Goal: Task Accomplishment & Management: Manage account settings

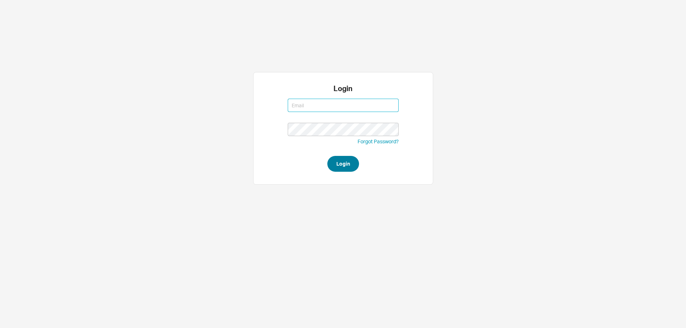
type input "[EMAIL_ADDRESS][DOMAIN_NAME]"
type input "westher@homeandstone.com"
click at [347, 168] on button "Login" at bounding box center [344, 164] width 32 height 16
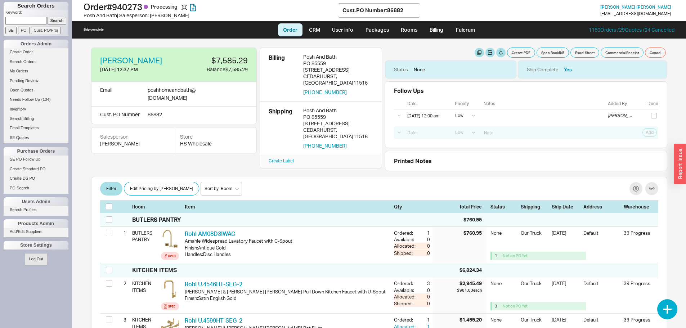
select select "LOW"
click at [165, 60] on button "button" at bounding box center [169, 61] width 8 height 8
select select "PO Number"
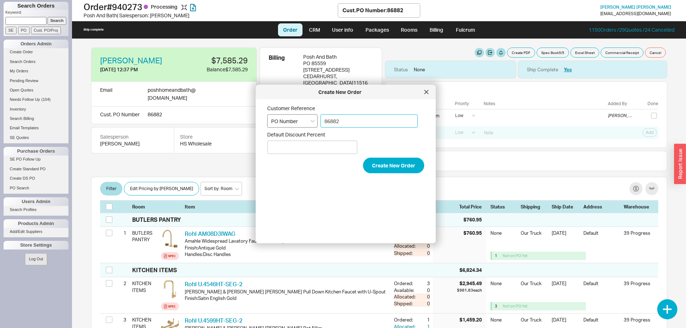
drag, startPoint x: 355, startPoint y: 121, endPoint x: 310, endPoint y: 121, distance: 45.0
click at [310, 121] on div "Customer Reference Select an option PO Number Project Name 86882" at bounding box center [345, 116] width 157 height 23
paste input "Order 940815"
type input "Order 940815"
click at [363, 158] on button "Create New Order" at bounding box center [393, 166] width 61 height 16
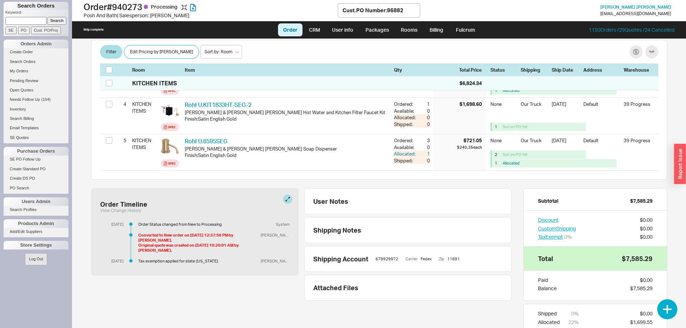
scroll to position [270, 0]
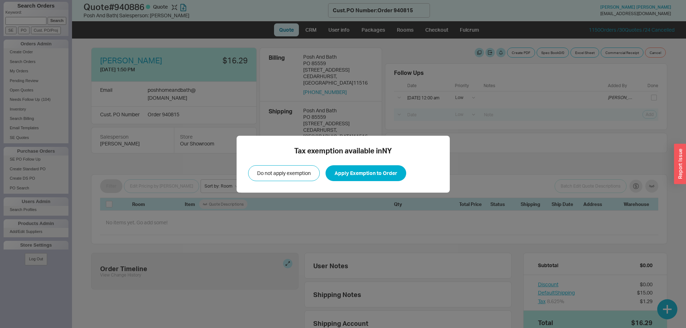
select select "LOW"
click at [478, 159] on div "Tax exemption available in NY Do not apply exemption Apply Exemption to Order" at bounding box center [343, 164] width 686 height 328
click at [355, 174] on button "Apply Exemption to Order" at bounding box center [366, 173] width 81 height 16
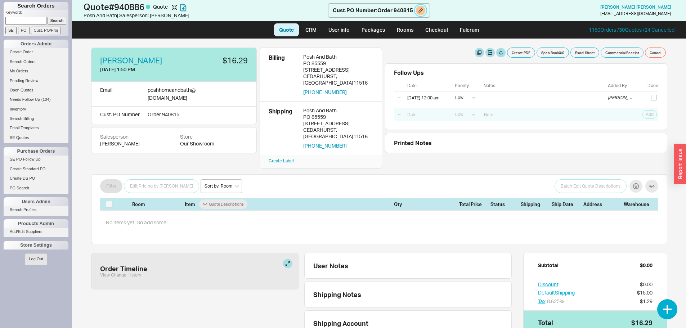
click at [418, 8] on button at bounding box center [420, 10] width 9 height 9
select select "PO Number"
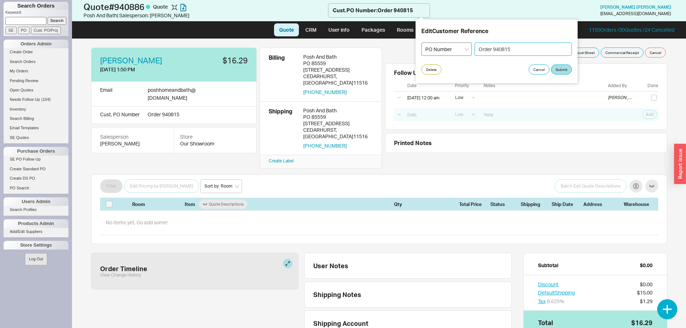
drag, startPoint x: 492, startPoint y: 49, endPoint x: 470, endPoint y: 48, distance: 22.0
click at [470, 48] on div "Select an option PO Number Project Name Order 940815" at bounding box center [497, 49] width 151 height 13
type input "940815"
click at [555, 70] on button "Submit" at bounding box center [561, 70] width 21 height 10
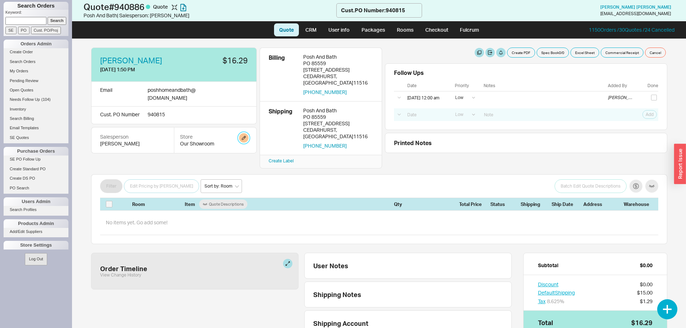
click at [245, 133] on button "button" at bounding box center [243, 137] width 9 height 9
click at [235, 155] on select "Home and Stone Site HS Display Orders HS Wholesale Our Showroom" at bounding box center [209, 154] width 68 height 13
select select "14"
click at [175, 148] on select "Home and Stone Site HS Display Orders HS Wholesale Our Showroom" at bounding box center [209, 154] width 68 height 13
click at [235, 172] on button "Update" at bounding box center [233, 172] width 21 height 10
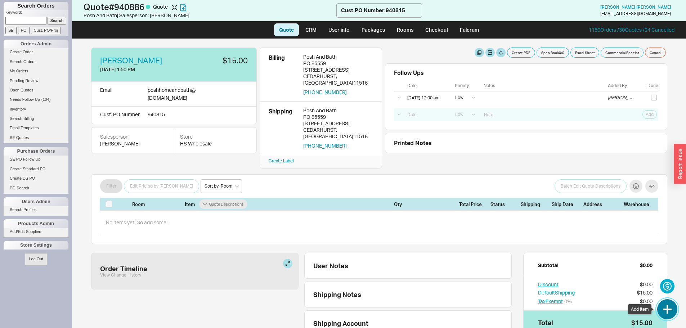
click at [666, 312] on button "button" at bounding box center [668, 309] width 20 height 20
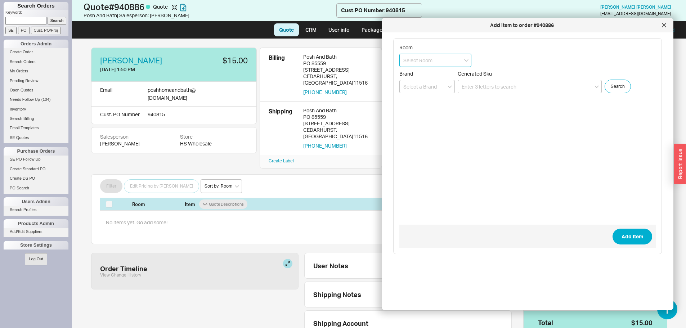
paste input "Guest Bath 2nd Floor"
click at [441, 83] on div "create option Guest Bath 2nd Floor" at bounding box center [435, 79] width 71 height 20
type input "Guest Bath 2nd Floor"
click at [480, 86] on input at bounding box center [530, 86] width 144 height 13
paste input "MW6424736CEFG #01"
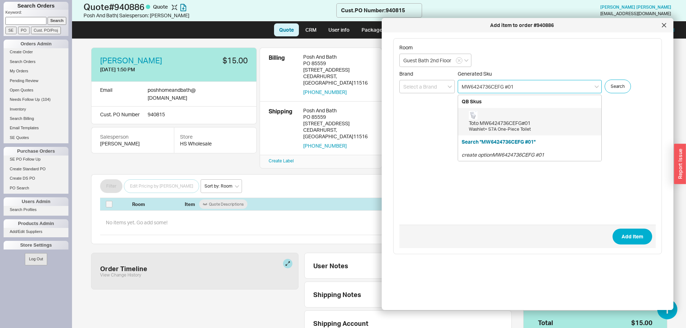
click at [519, 116] on div "Toto MW6424736CEFG#01 Washlet+ S7A One-Piece Toilet" at bounding box center [533, 122] width 129 height 22
type input "MW6424736CEFG#01"
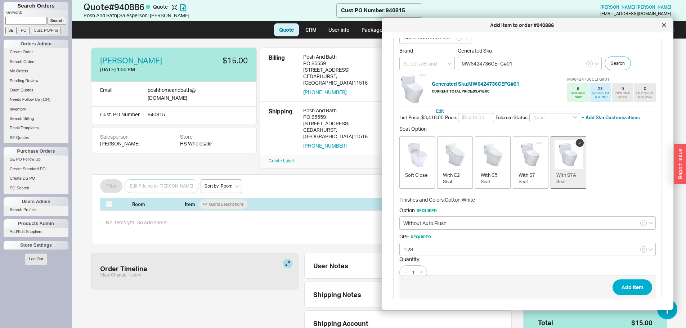
scroll to position [34, 0]
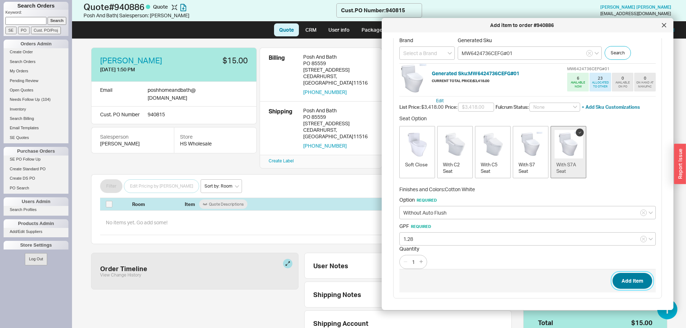
click at [616, 280] on button "Add Item" at bounding box center [633, 281] width 40 height 16
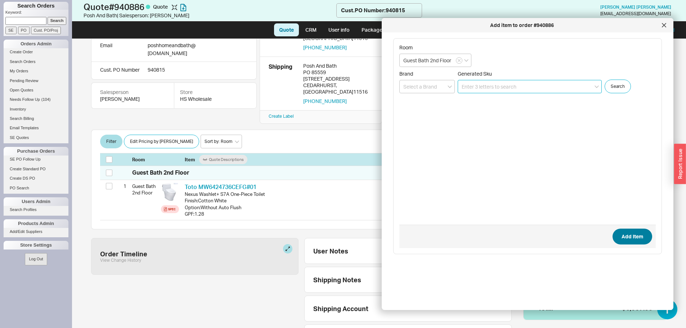
scroll to position [48, 0]
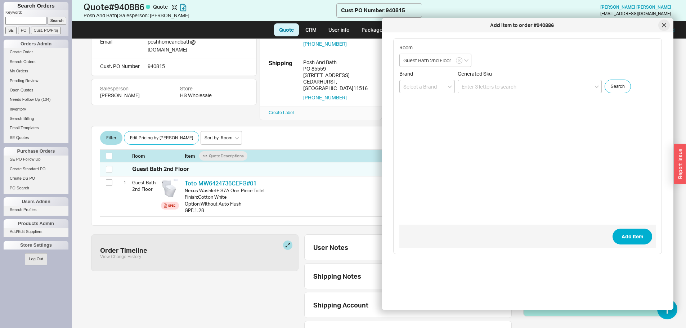
click at [667, 25] on div at bounding box center [665, 25] width 12 height 12
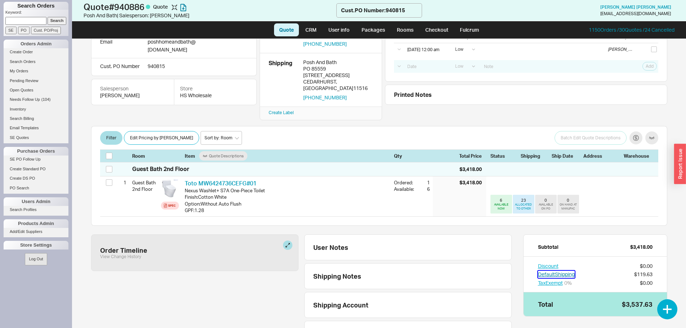
click at [565, 271] on button "Default Shipping" at bounding box center [556, 274] width 37 height 7
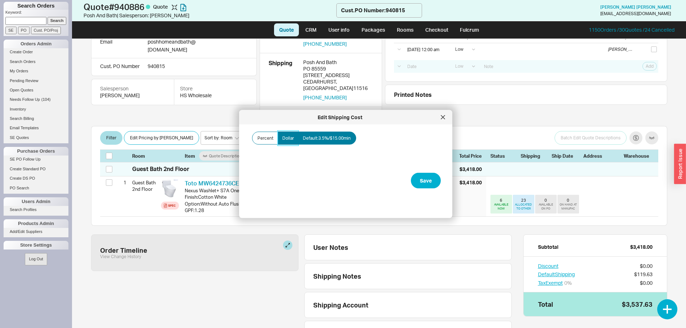
click at [288, 143] on label "Dollar" at bounding box center [288, 138] width 21 height 13
click at [0, 0] on input "Dollar" at bounding box center [0, 0] width 0 height 0
click at [288, 168] on input "Amount" at bounding box center [287, 163] width 72 height 13
type input "$50.00"
click at [423, 180] on button "Save" at bounding box center [426, 181] width 30 height 16
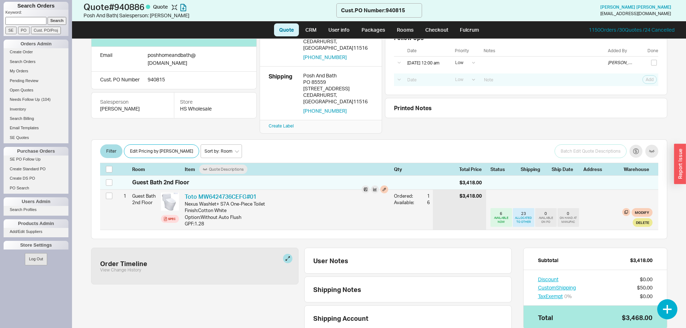
scroll to position [68, 0]
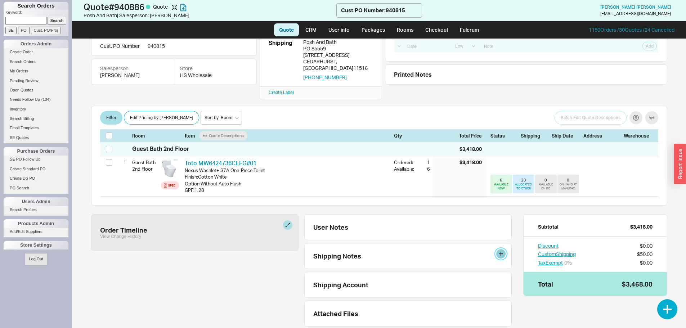
click at [497, 249] on button at bounding box center [501, 253] width 9 height 9
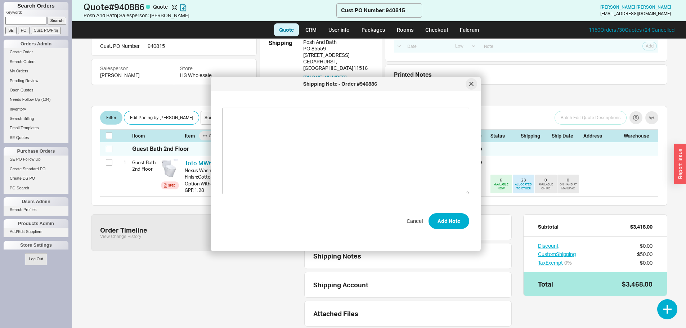
drag, startPoint x: 471, startPoint y: 77, endPoint x: 472, endPoint y: 83, distance: 5.9
click at [471, 79] on div "Shipping Note - Order #940886" at bounding box center [346, 84] width 270 height 14
click at [473, 85] on icon at bounding box center [472, 85] width 4 height 4
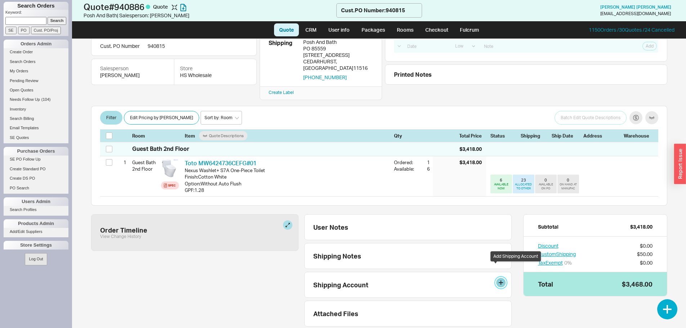
click at [497, 278] on button at bounding box center [501, 282] width 9 height 9
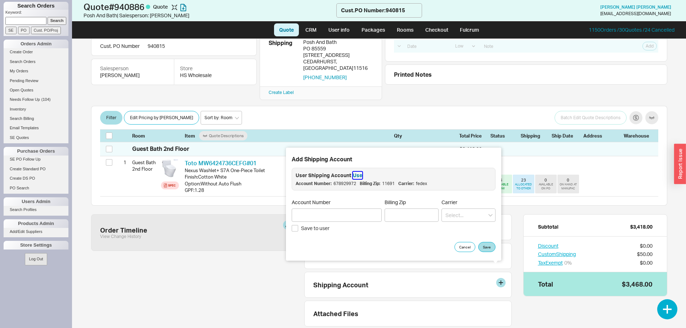
click at [354, 172] on button "Use" at bounding box center [357, 175] width 9 height 7
type input "678929972"
type input "11691"
type input "Fedex"
click at [485, 244] on button "Save" at bounding box center [487, 247] width 17 height 10
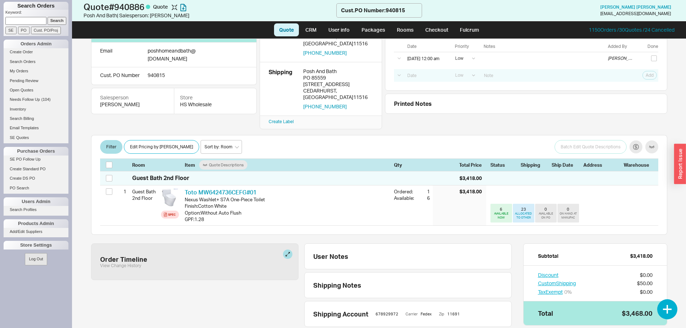
scroll to position [0, 0]
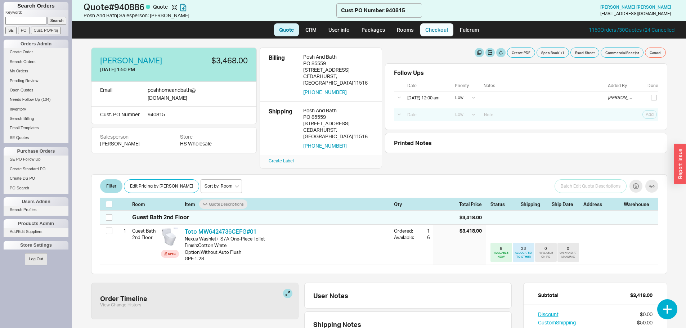
click at [436, 34] on link "Checkout" at bounding box center [437, 29] width 33 height 13
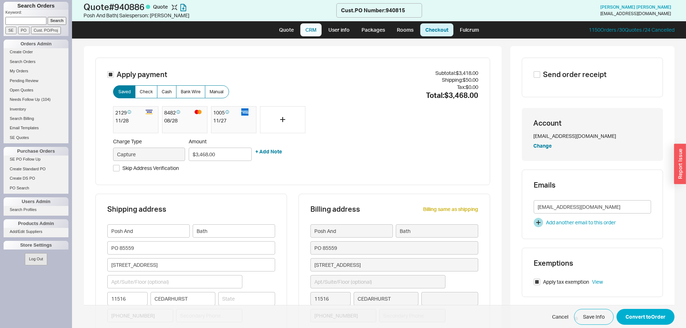
type input "New York"
click at [132, 117] on div "2129 11 / 28" at bounding box center [135, 119] width 45 height 27
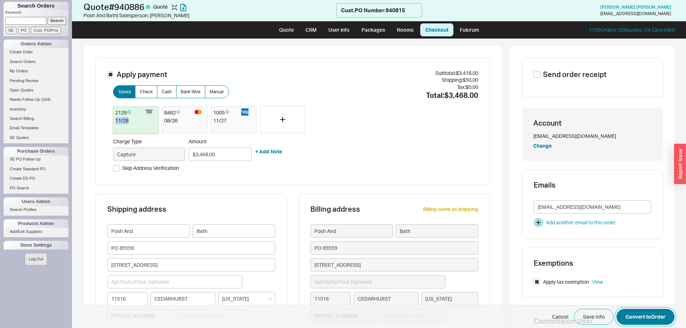
click at [643, 317] on button "Convert to Order" at bounding box center [646, 317] width 58 height 16
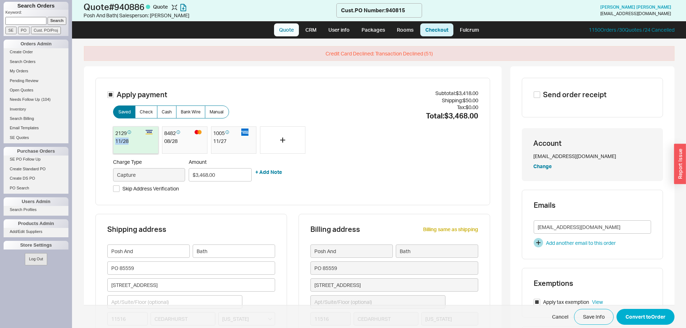
click at [294, 30] on link "Quote" at bounding box center [286, 29] width 25 height 13
select select "LOW"
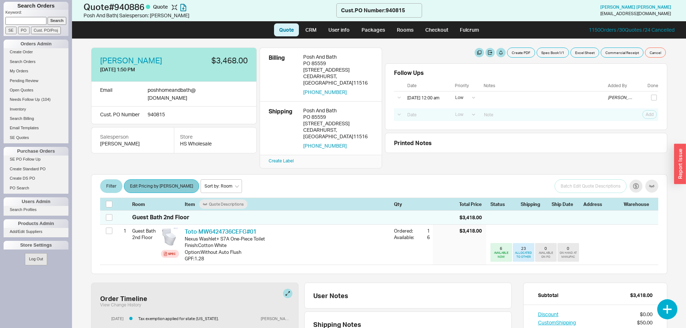
drag, startPoint x: 162, startPoint y: 165, endPoint x: 161, endPoint y: 172, distance: 6.1
click at [161, 174] on div "Filter Edit Pricing by Brand Sort by: Room Sort by: Brand Sort by: Date Batch E…" at bounding box center [379, 192] width 577 height 36
click at [161, 179] on button "Edit Pricing by [PERSON_NAME]" at bounding box center [161, 186] width 75 height 14
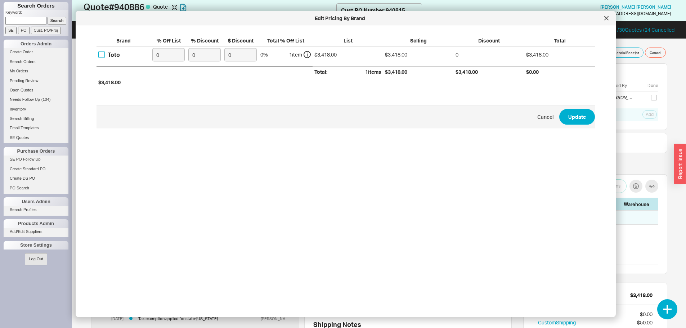
drag, startPoint x: 101, startPoint y: 56, endPoint x: 119, endPoint y: 45, distance: 21.1
click at [102, 55] on input "Toto" at bounding box center [101, 55] width 6 height 6
checkbox input "true"
drag, startPoint x: 189, startPoint y: 55, endPoint x: 142, endPoint y: 44, distance: 48.2
click at [0, 0] on div "Toto 0 0 0 0 % 1 item $3,418.00 $3,418.00 0 $3,418.00" at bounding box center [0, 0] width 0 height 0
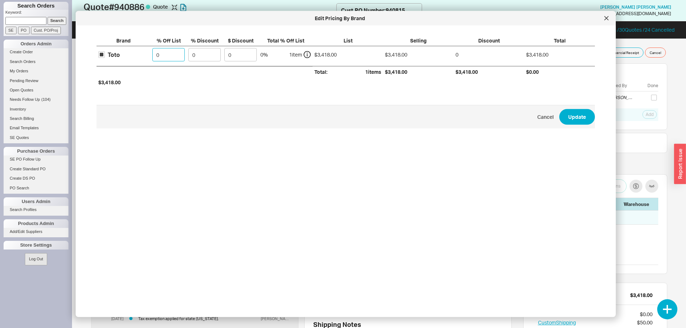
drag, startPoint x: 163, startPoint y: 54, endPoint x: 131, endPoint y: 47, distance: 32.4
click at [0, 0] on div "Toto 0 0 0 0 % 1 item $3,418.00 $3,418.00 0 $3,418.00" at bounding box center [0, 0] width 0 height 0
type input "50"
click at [560, 109] on button "Update" at bounding box center [578, 117] width 36 height 16
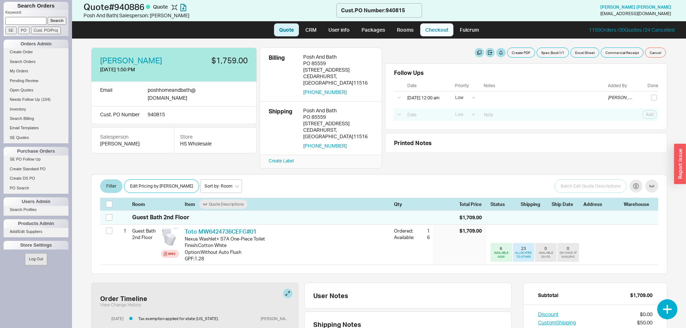
click at [444, 29] on link "Checkout" at bounding box center [437, 29] width 33 height 13
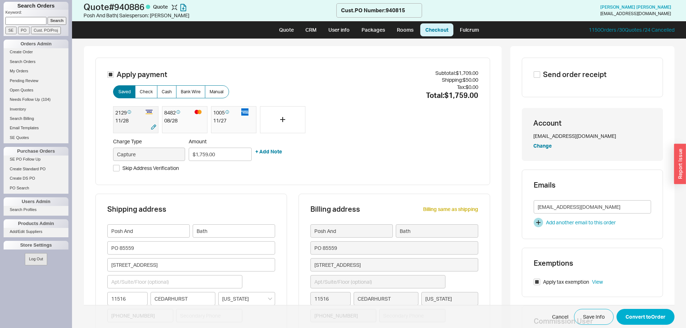
click at [134, 128] on div at bounding box center [128, 127] width 27 height 7
click at [653, 318] on button "Convert to Order" at bounding box center [646, 317] width 58 height 16
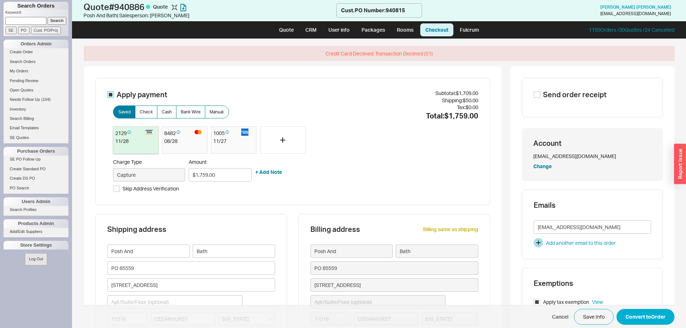
click at [108, 92] on input "Apply payment" at bounding box center [110, 95] width 6 height 6
checkbox input "false"
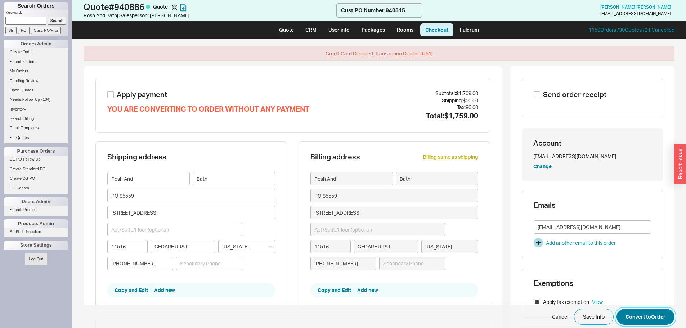
click at [645, 312] on button "Convert to Order" at bounding box center [646, 317] width 58 height 16
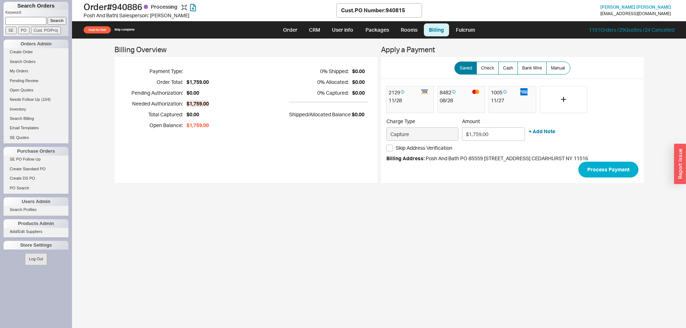
click at [340, 40] on div "Billing Overview Payment Type: Order Total: $1,759.00 Pending Authorization: $0…" at bounding box center [379, 183] width 614 height 289
click at [340, 31] on link "User info" at bounding box center [343, 29] width 32 height 13
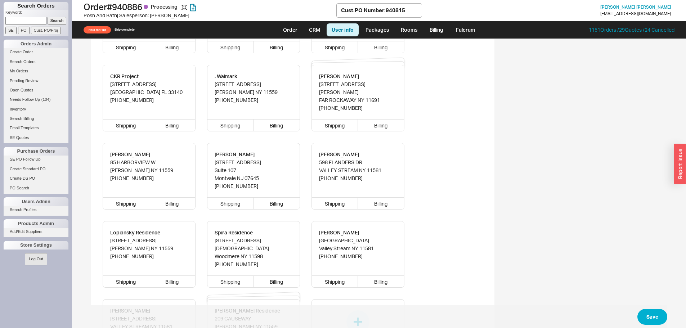
scroll to position [539, 0]
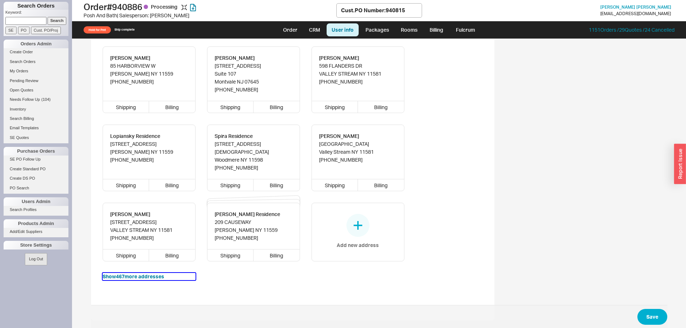
click at [151, 273] on button "Show 467 more addresses" at bounding box center [149, 276] width 93 height 7
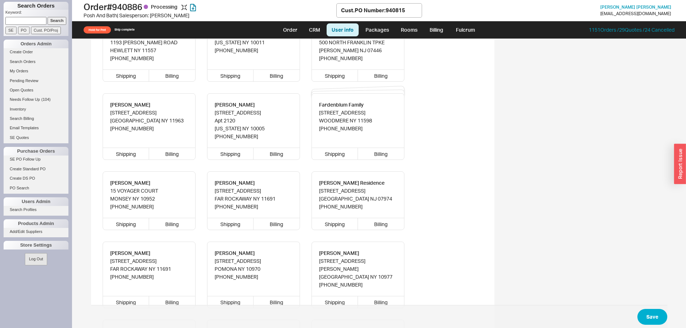
scroll to position [11360, 0]
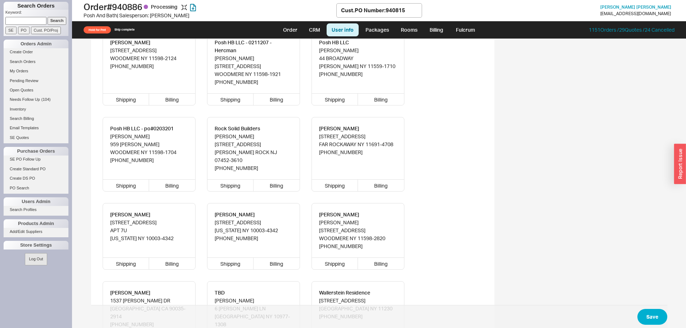
type input "Max"
type input "Residence"
type input "150 Noye Lane"
type input "11598"
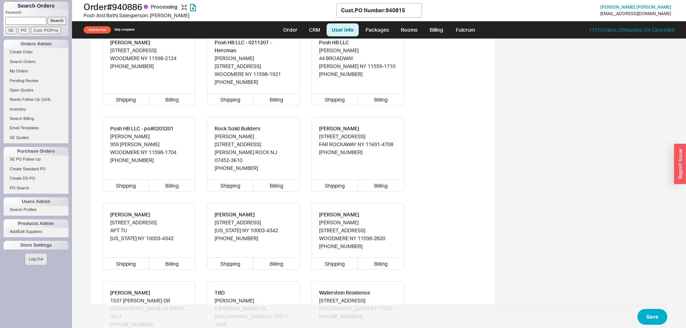
type input "Woodmere"
type input "5167824270"
type input "Posh And"
type input "Bath"
type input "PO 85559"
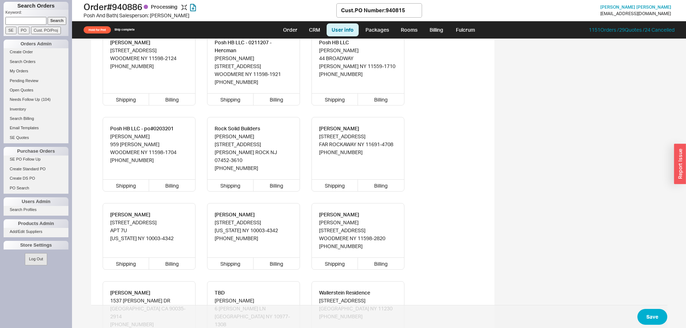
type input "414 CENTRAL AVE"
type input "11516"
type input "CEDARHURST"
type input "(917) 345-3650"
click at [641, 314] on button "Save" at bounding box center [653, 317] width 30 height 16
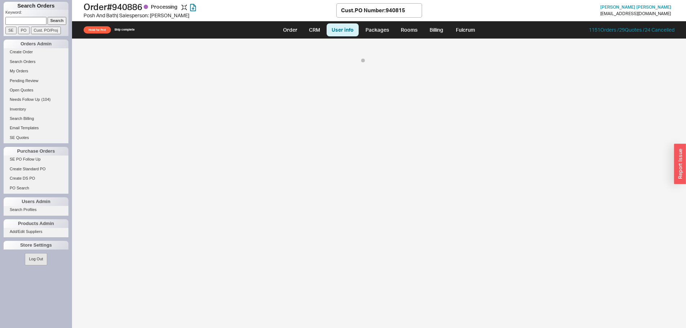
scroll to position [0, 0]
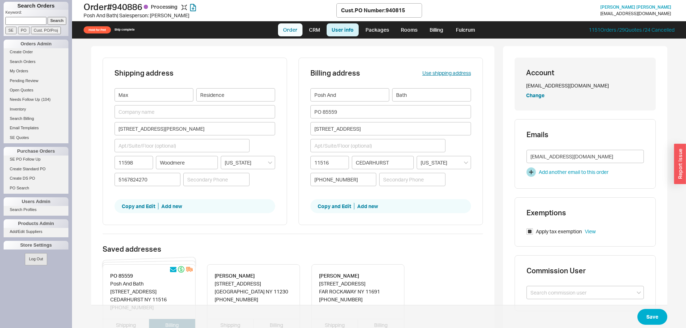
click at [298, 25] on link "Order" at bounding box center [290, 29] width 25 height 13
select select "LOW"
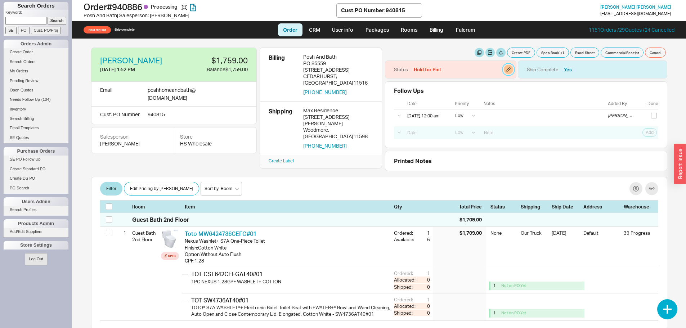
click at [504, 72] on button "button" at bounding box center [508, 69] width 9 height 9
select select "Hold for Pmt"
click at [475, 97] on select "None On Hold Call Before Ship Hold for Balance Hold For Payment Wait For Cust. …" at bounding box center [471, 93] width 68 height 13
select select
click at [437, 87] on select "None On Hold Call Before Ship Hold for Balance Hold For Payment Wait For Cust. …" at bounding box center [471, 93] width 68 height 13
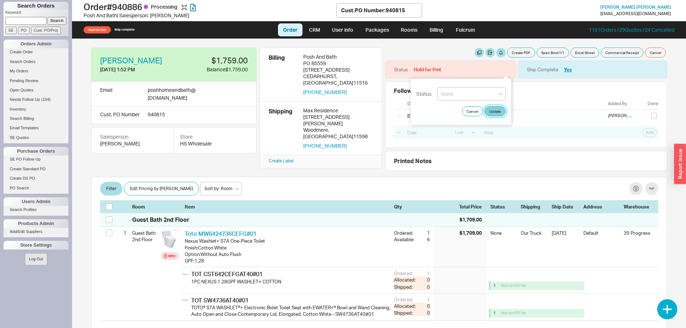
click at [497, 111] on button "Update" at bounding box center [495, 111] width 21 height 10
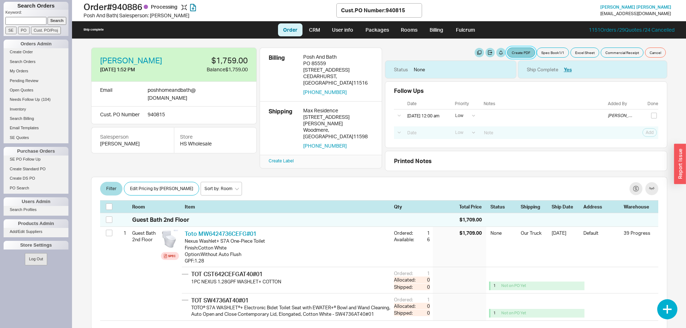
click at [518, 50] on button "Create PDF" at bounding box center [521, 53] width 28 height 10
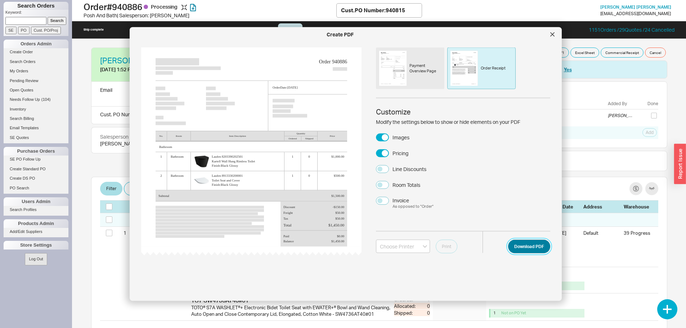
click at [524, 253] on button "Download PDF" at bounding box center [529, 247] width 42 height 14
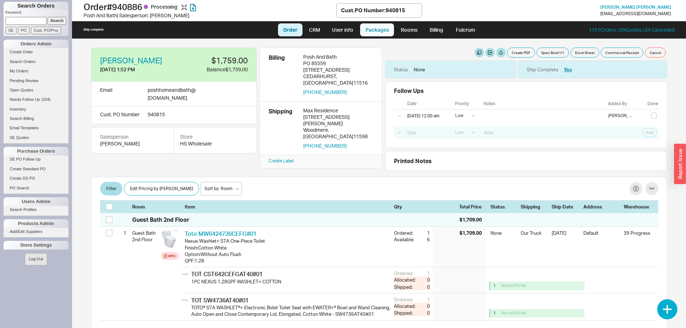
click at [383, 34] on link "Packages" at bounding box center [377, 29] width 34 height 13
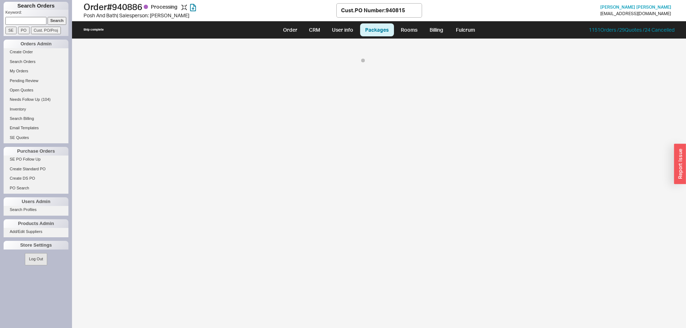
select select "8"
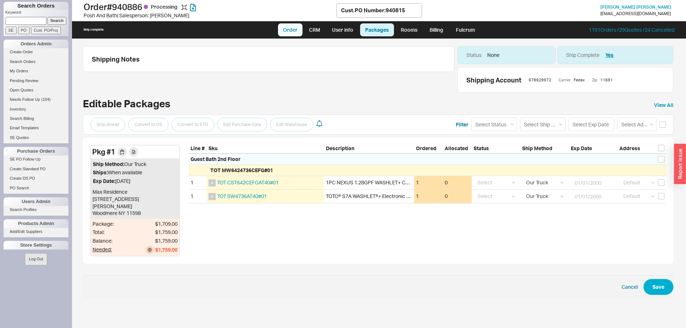
click at [290, 28] on link "Order" at bounding box center [290, 29] width 25 height 13
select select "LOW"
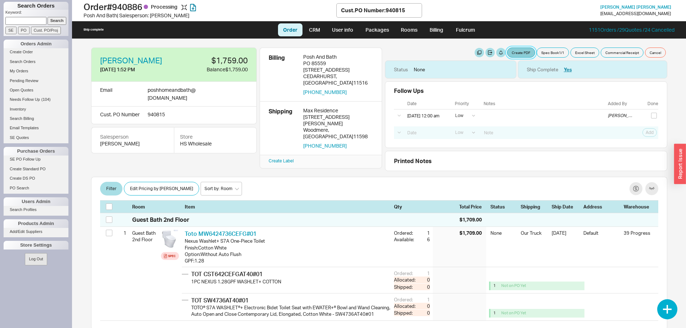
click at [520, 56] on button "Create PDF" at bounding box center [521, 53] width 28 height 10
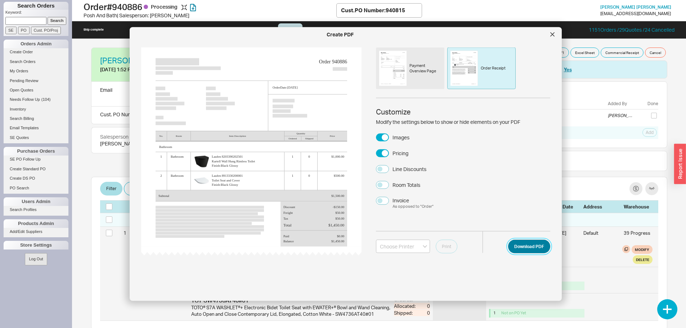
click at [523, 249] on button "Download PDF" at bounding box center [529, 247] width 42 height 14
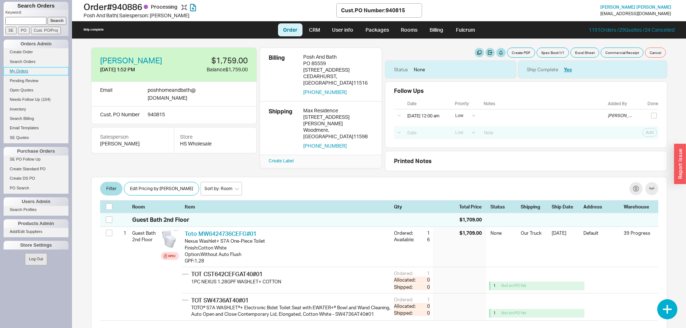
click at [18, 71] on link "My Orders" at bounding box center [36, 71] width 65 height 8
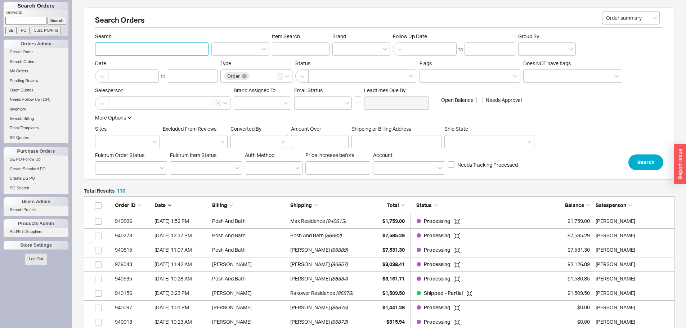
click at [157, 52] on input "Search" at bounding box center [152, 49] width 114 height 13
type input "posh"
click at [246, 76] on icon at bounding box center [244, 76] width 5 height 5
click at [251, 76] on input "Type Order" at bounding box center [253, 76] width 5 height 8
click at [640, 161] on button "Search" at bounding box center [646, 163] width 35 height 16
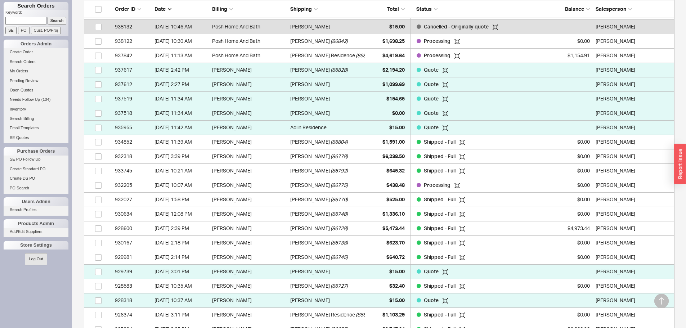
scroll to position [721, 0]
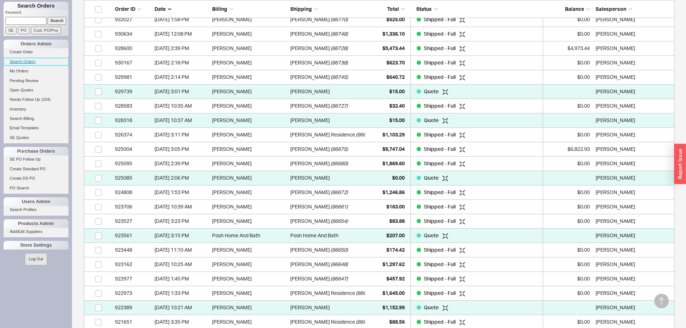
click at [23, 60] on link "Search Orders" at bounding box center [36, 62] width 65 height 8
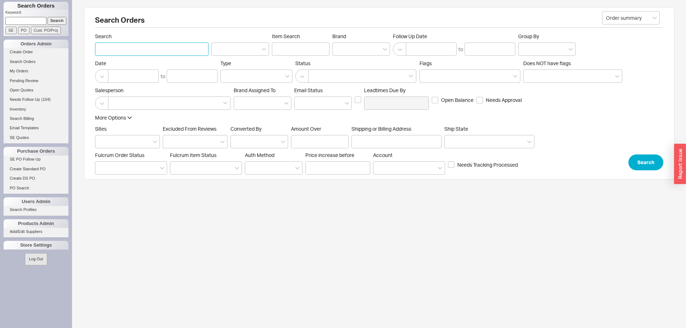
click at [153, 47] on input "Search" at bounding box center [152, 49] width 114 height 13
type input "posh"
drag, startPoint x: 652, startPoint y: 175, endPoint x: 648, endPoint y: 173, distance: 4.2
click at [650, 174] on div "Search Orders Order summary Search posh Item Search Brand Follow Up Date to Gro…" at bounding box center [379, 93] width 591 height 173
click at [646, 169] on button "Search" at bounding box center [646, 163] width 35 height 16
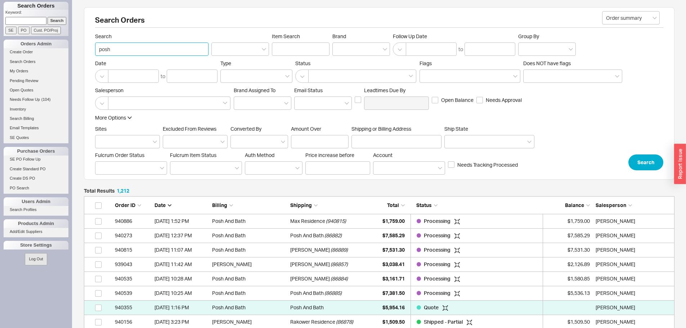
drag, startPoint x: 145, startPoint y: 51, endPoint x: 81, endPoint y: 49, distance: 64.2
paste input "940535"
type input "940535"
click button "Search" at bounding box center [646, 163] width 35 height 16
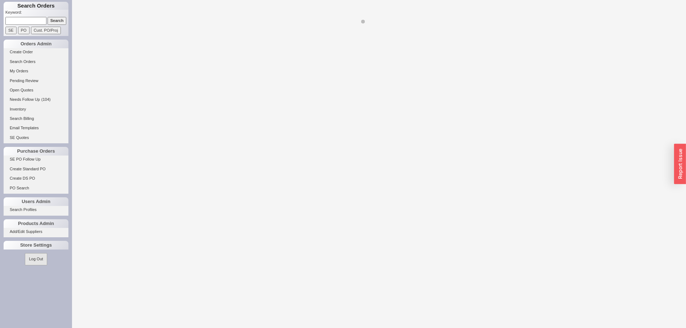
select select "LOW"
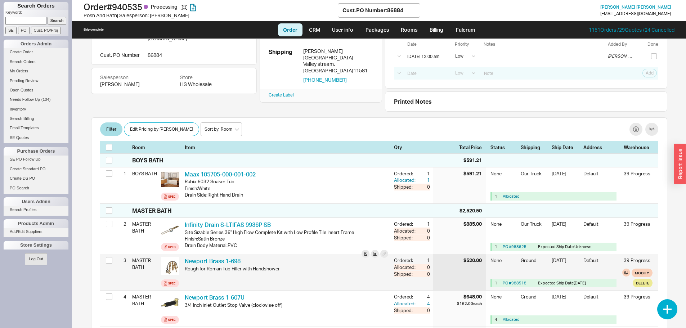
scroll to position [72, 0]
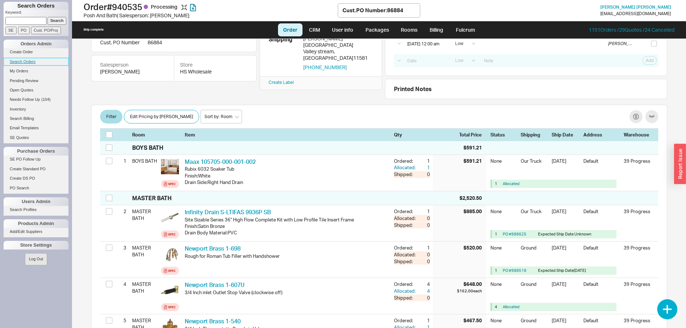
click at [26, 61] on link "Search Orders" at bounding box center [36, 62] width 65 height 8
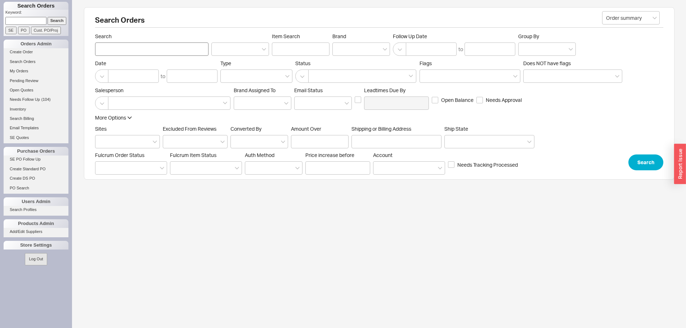
drag, startPoint x: 133, startPoint y: 37, endPoint x: 127, endPoint y: 50, distance: 13.9
click at [133, 40] on label "Search" at bounding box center [152, 44] width 114 height 23
click at [127, 50] on input "Search" at bounding box center [152, 49] width 114 height 13
type input "next associate"
click at [655, 169] on button "Search" at bounding box center [646, 163] width 35 height 16
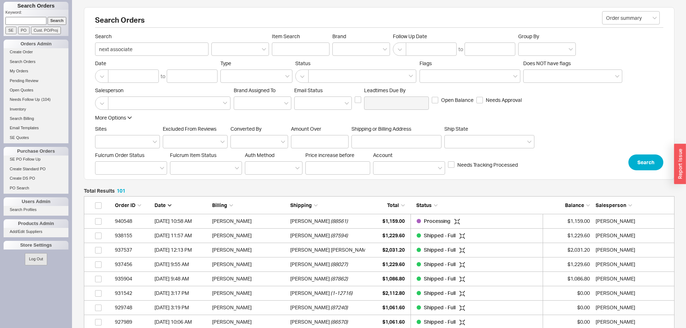
scroll to position [1468, 586]
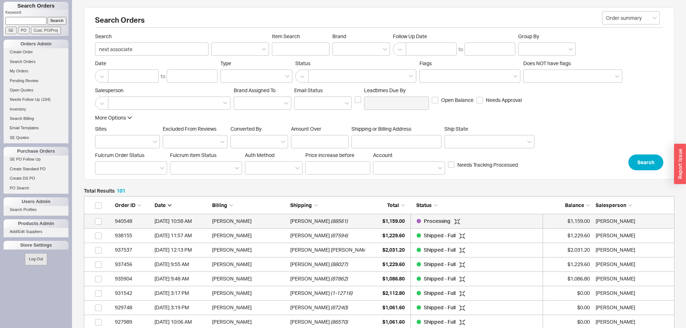
click at [345, 219] on div "Gary Eichorn ( 88561 )" at bounding box center [327, 221] width 75 height 14
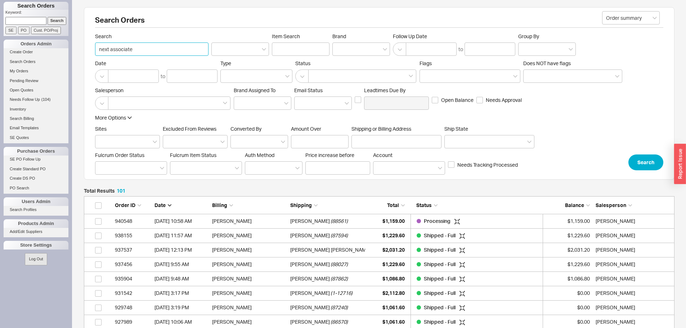
drag, startPoint x: 156, startPoint y: 48, endPoint x: 76, endPoint y: 43, distance: 80.2
click at [23, 62] on link "Search Orders" at bounding box center [36, 62] width 65 height 8
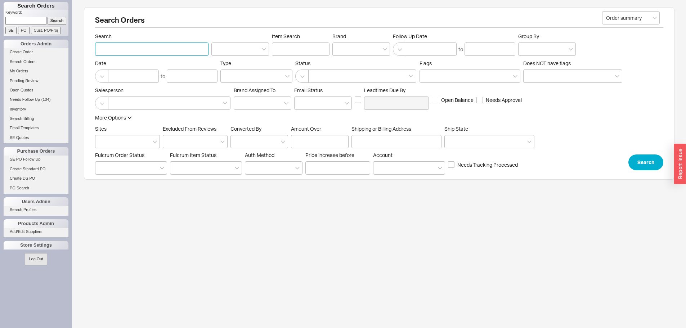
click at [121, 51] on input "Search" at bounding box center [152, 49] width 114 height 13
click at [149, 53] on input "Search" at bounding box center [152, 49] width 114 height 13
type input "next associate"
click at [644, 155] on button "Search" at bounding box center [646, 163] width 35 height 16
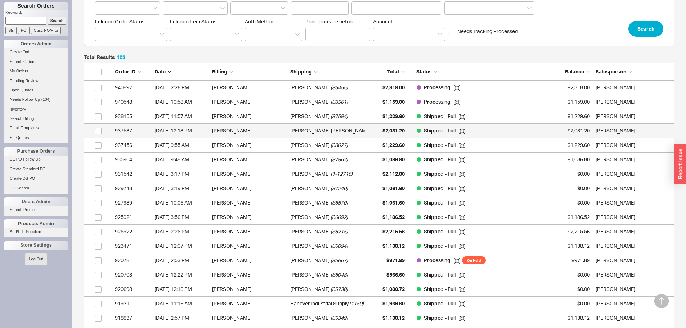
scroll to position [144, 0]
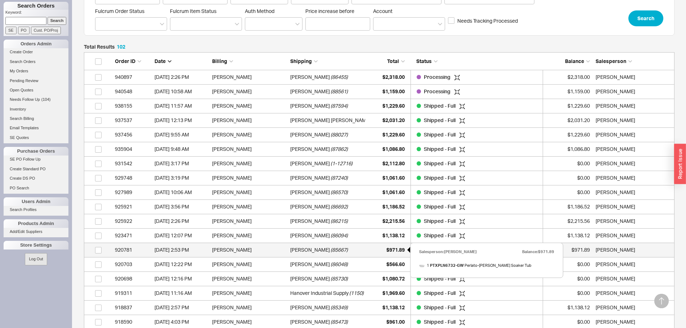
click at [390, 248] on span "$971.89" at bounding box center [396, 250] width 18 height 6
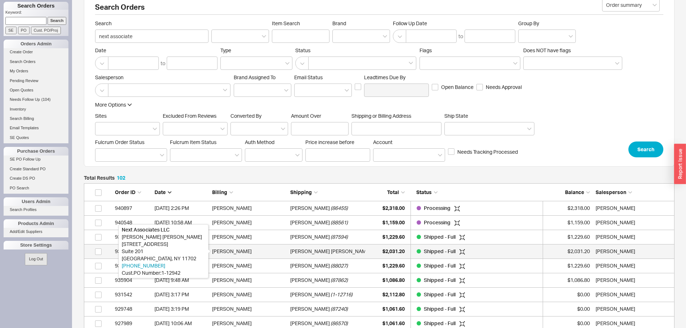
scroll to position [0, 0]
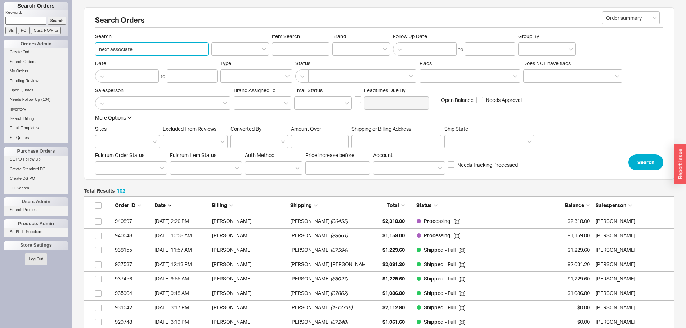
drag, startPoint x: 146, startPoint y: 47, endPoint x: 84, endPoint y: 47, distance: 61.6
click at [85, 47] on div "Search Orders Order summary Search next associate Item Search Brand Follow Up D…" at bounding box center [379, 93] width 591 height 173
paste input "938956"
type input "938956"
click button "Search" at bounding box center [646, 163] width 35 height 16
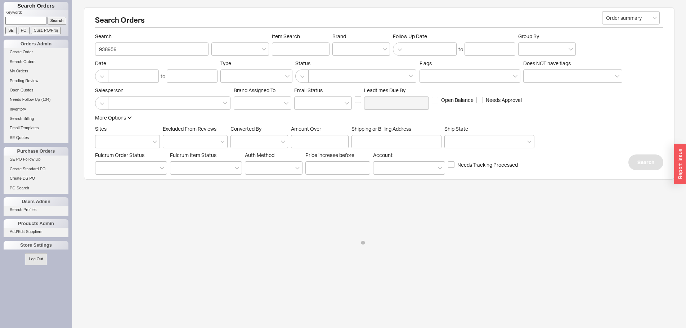
select select "LOW"
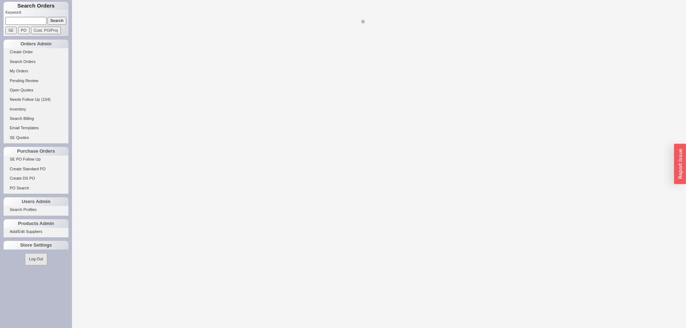
select select "LOW"
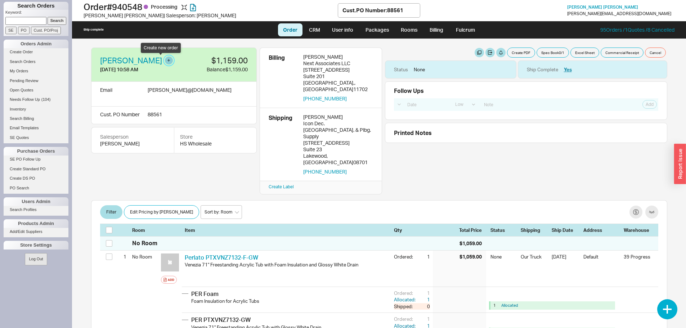
click at [165, 62] on button "button" at bounding box center [169, 61] width 8 height 8
select select "PO Number"
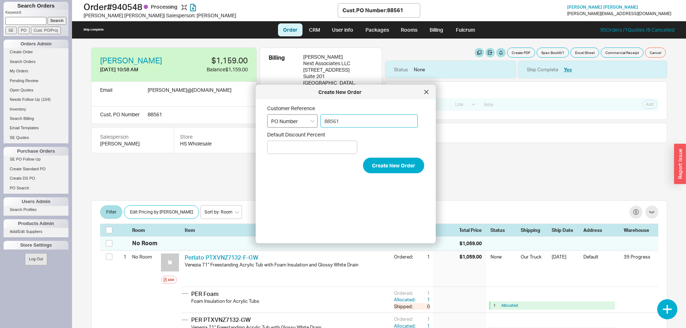
drag, startPoint x: 360, startPoint y: 120, endPoint x: 284, endPoint y: 126, distance: 77.0
click at [284, 126] on div "Customer Reference Select an option PO Number Project Name 88561" at bounding box center [345, 116] width 157 height 23
paste input "86455"
type input "86455"
click at [377, 163] on button "Create New Order" at bounding box center [393, 166] width 61 height 16
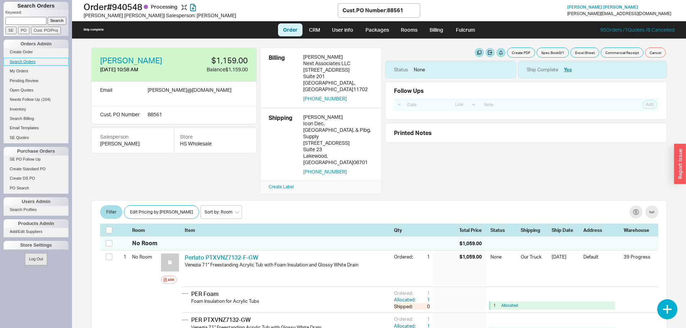
click at [26, 61] on link "Search Orders" at bounding box center [36, 62] width 65 height 8
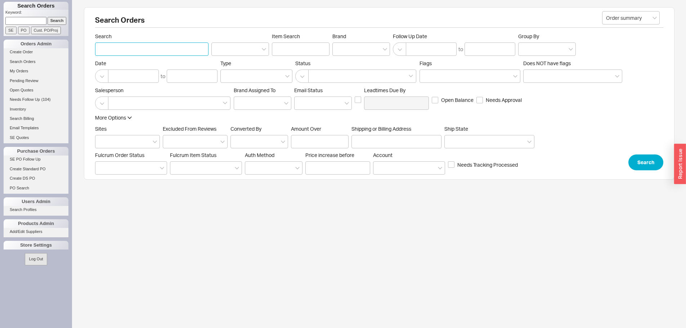
drag, startPoint x: 159, startPoint y: 49, endPoint x: 154, endPoint y: 53, distance: 5.9
click at [154, 53] on input "Search" at bounding box center [152, 49] width 114 height 13
type input "next associate"
click at [350, 54] on div at bounding box center [362, 49] width 58 height 13
click at [342, 53] on input "Brand" at bounding box center [339, 49] width 5 height 8
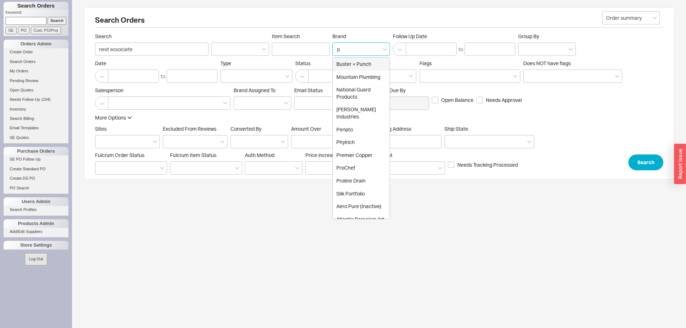
type input "pe"
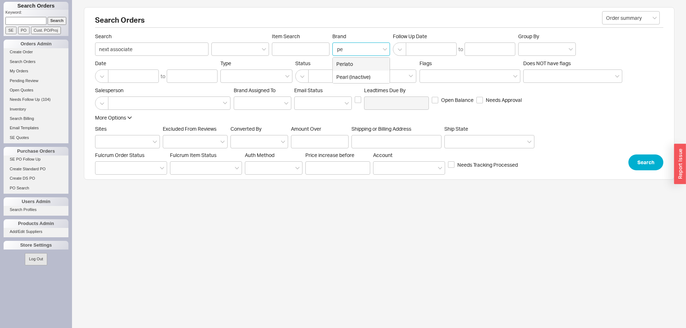
click at [357, 62] on div "Perlato" at bounding box center [361, 64] width 57 height 13
type input "Brand"
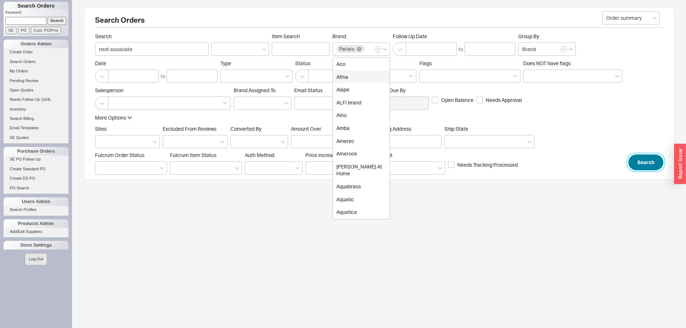
click at [652, 164] on button "Search" at bounding box center [646, 163] width 35 height 16
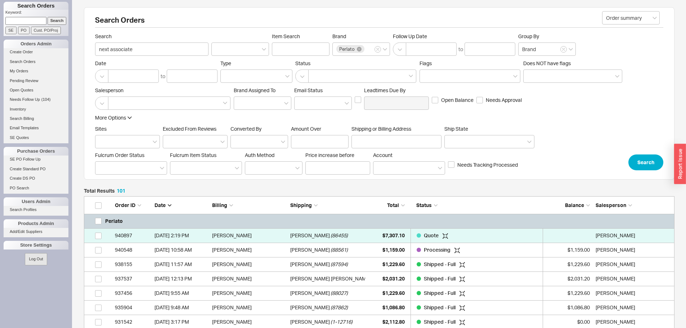
scroll to position [1483, 586]
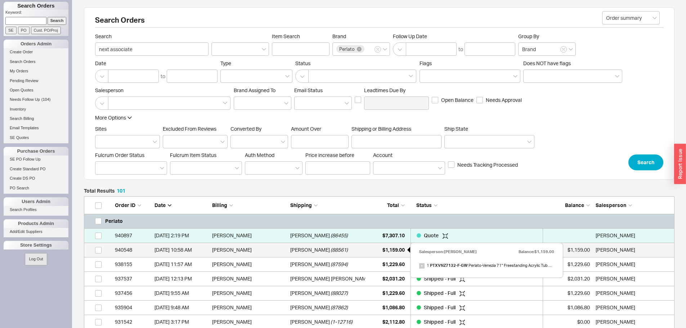
click at [390, 249] on span "$1,159.00" at bounding box center [394, 250] width 22 height 6
click at [398, 250] on span "$1,159.00" at bounding box center [394, 250] width 22 height 6
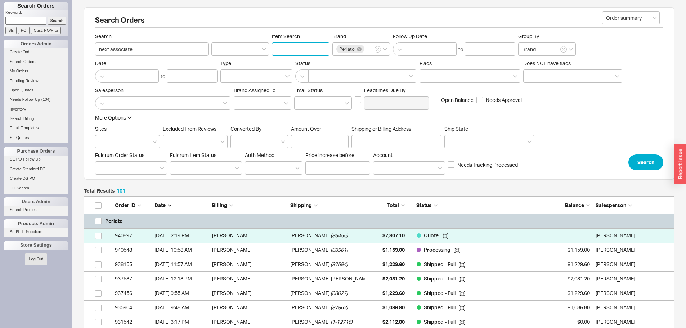
paste input "PTXPLN6732-F-GW"
type input "PTXPLN6732-F-GW"
click at [640, 156] on button "Search" at bounding box center [646, 163] width 35 height 16
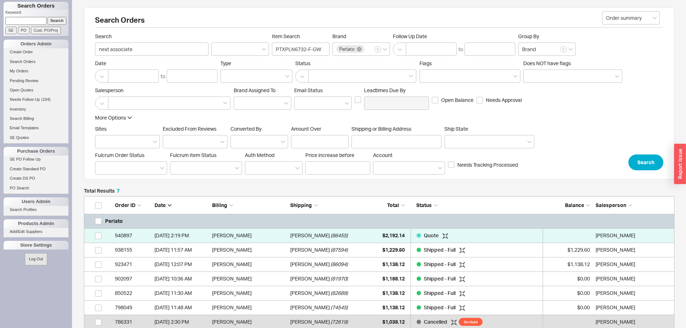
scroll to position [128, 586]
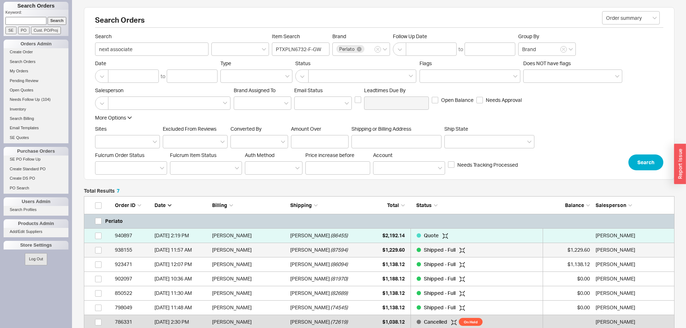
click at [406, 246] on link "938155 9/4/25 11:57 AM John Mcintosh Gary Eichorn ( 87594 ) $1,229.60 Shipped -…" at bounding box center [379, 250] width 591 height 14
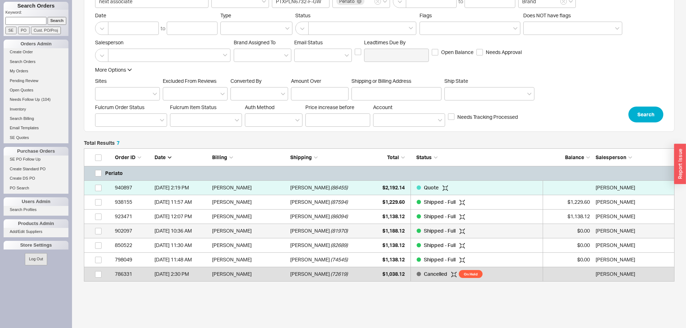
scroll to position [36, 0]
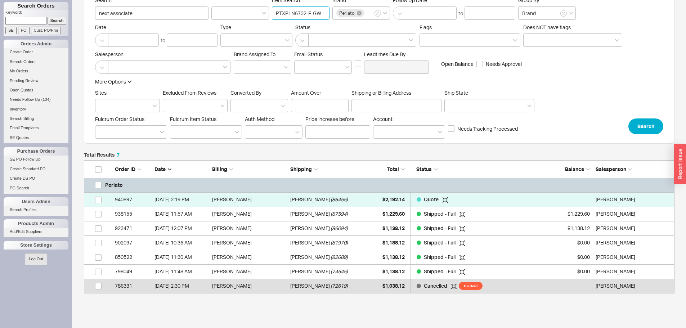
drag, startPoint x: 322, startPoint y: 12, endPoint x: 255, endPoint y: 21, distance: 67.2
click at [255, 21] on form "Order summary Search next associate Item Search PTXPLN6732-F-GW Brand Perlato F…" at bounding box center [379, 65] width 569 height 137
click at [651, 124] on button "Search" at bounding box center [646, 127] width 35 height 16
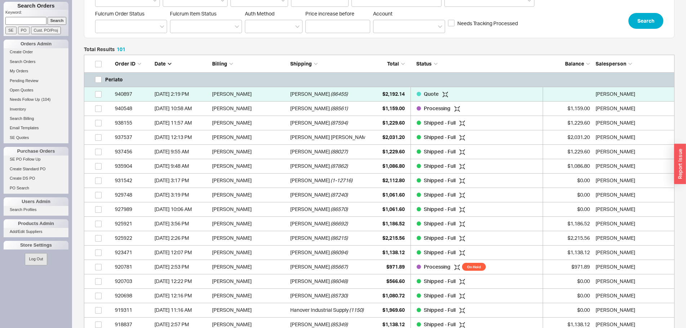
scroll to position [144, 0]
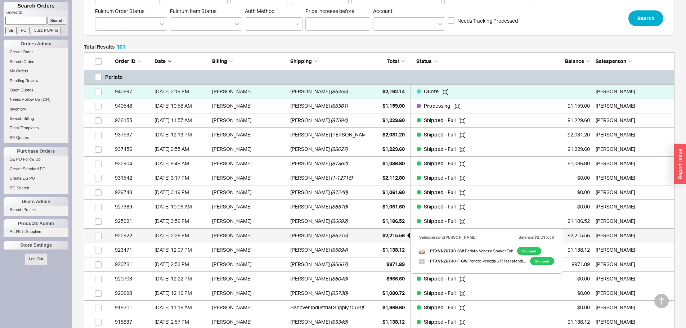
click at [394, 235] on span "$2,215.56" at bounding box center [394, 235] width 22 height 6
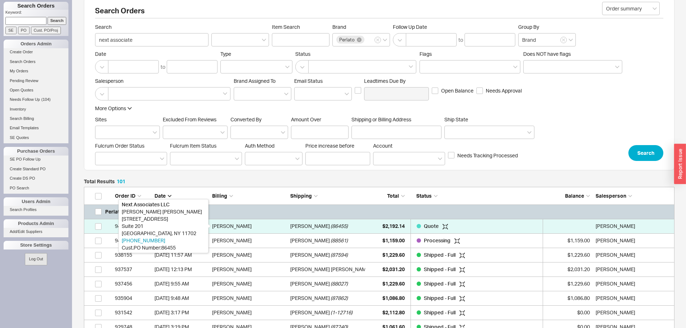
scroll to position [0, 0]
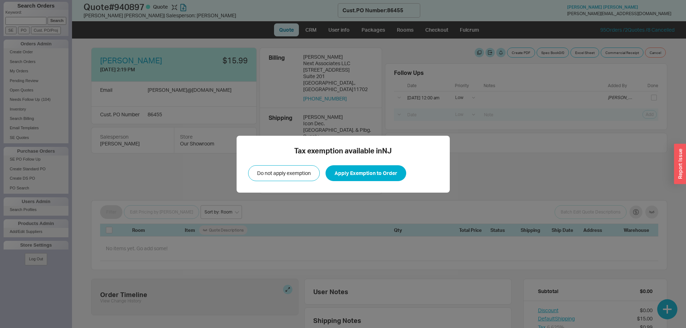
select select "LOW"
drag, startPoint x: 0, startPoint y: 0, endPoint x: 368, endPoint y: 176, distance: 408.2
click at [374, 172] on button "Apply Exemption to Order" at bounding box center [366, 173] width 81 height 16
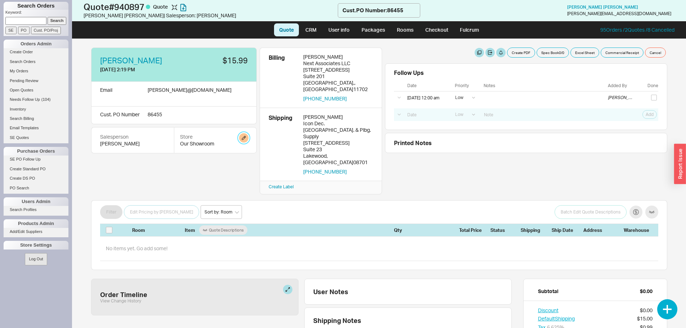
click at [244, 133] on button "button" at bounding box center [243, 137] width 9 height 9
click at [236, 155] on select "Home and Stone Site HS Display Orders HS Wholesale Our Showroom" at bounding box center [209, 154] width 68 height 13
select select "14"
click at [175, 148] on select "Home and Stone Site HS Display Orders HS Wholesale Our Showroom" at bounding box center [209, 154] width 68 height 13
click at [225, 176] on button "Update" at bounding box center [233, 172] width 21 height 10
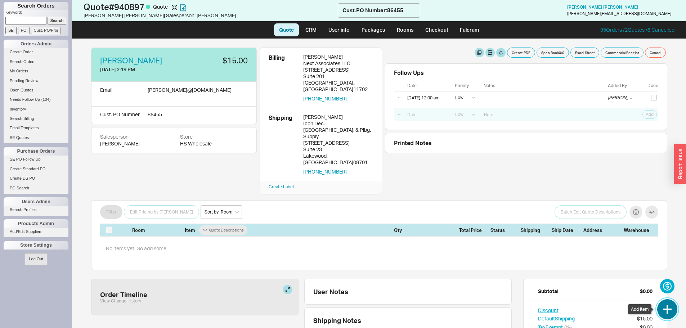
click at [667, 305] on button "button" at bounding box center [668, 309] width 20 height 20
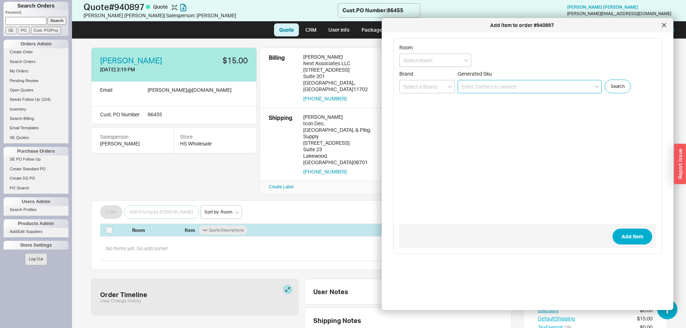
paste input "PTXPLN6732-F-GW"
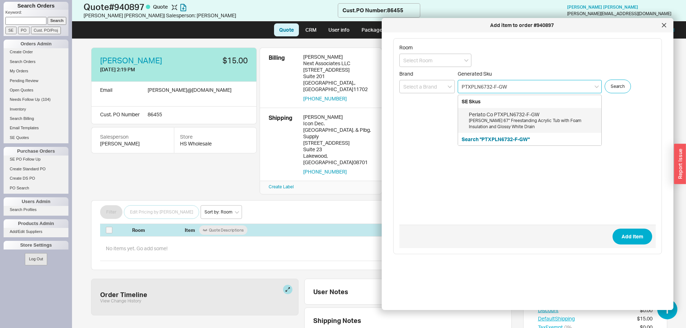
click at [517, 117] on div "Perlato Co PTXPLN6732-F-GW" at bounding box center [533, 114] width 129 height 7
type input "PTXPLN6732-F-GW"
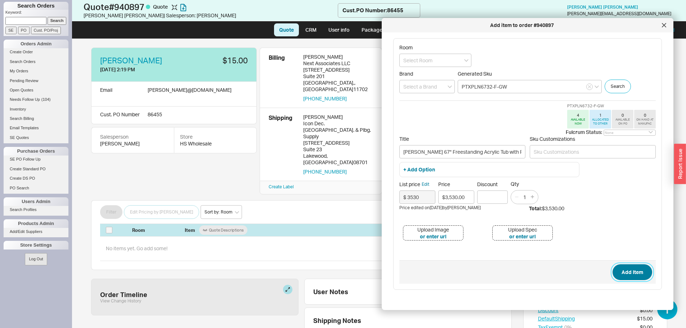
click at [627, 277] on button "Add Item" at bounding box center [633, 272] width 40 height 16
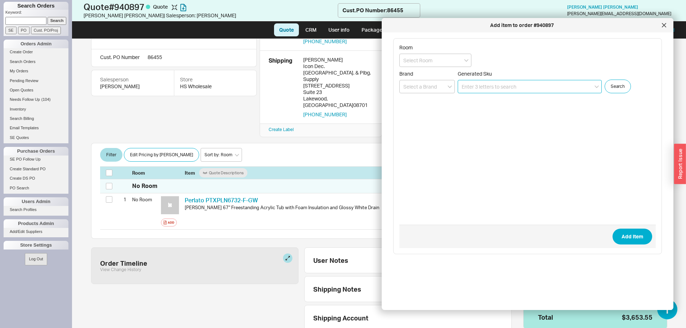
scroll to position [66, 0]
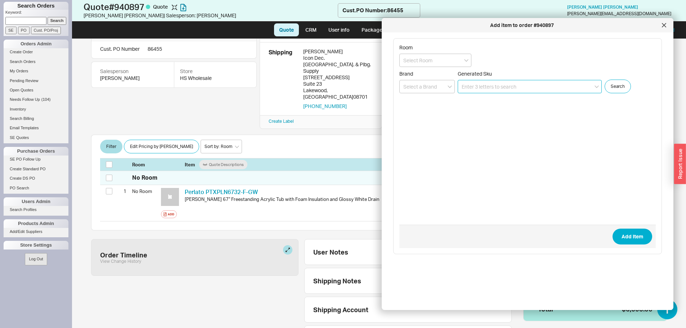
paste input "PTXVNZ7132-F-GW"
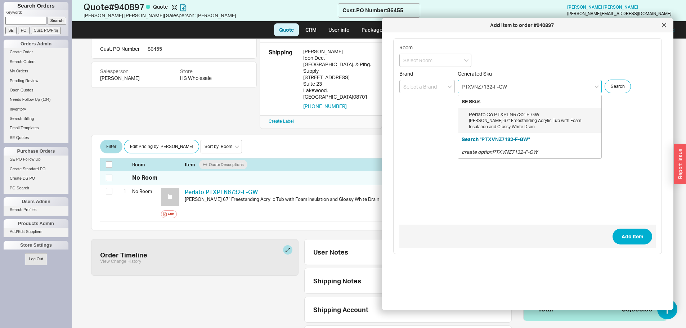
type input "PTXVNZ7132-F-GW"
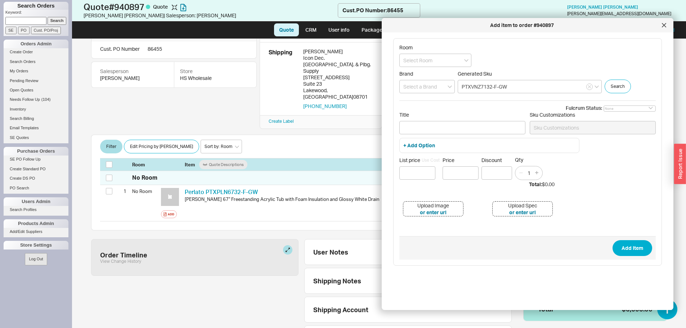
click at [496, 117] on form "Room Brand Generated Sku PTXVNZ7132-F-GW Search Fulcrum Status: None On Hold Ca…" at bounding box center [528, 151] width 257 height 215
click at [589, 86] on icon "button" at bounding box center [589, 87] width 3 height 4
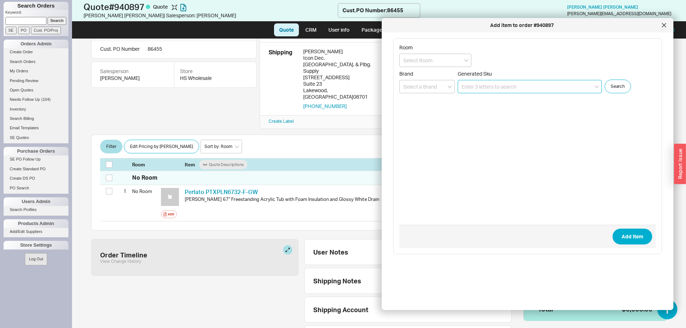
paste input "PTXVNZ7132-F-GW"
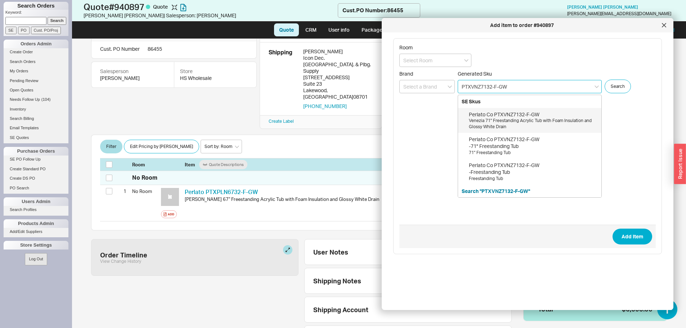
click at [519, 120] on div "Venezia 71" Freestanding Acrylic Tub with Foam Insulation and Glossy White Drain" at bounding box center [533, 124] width 129 height 12
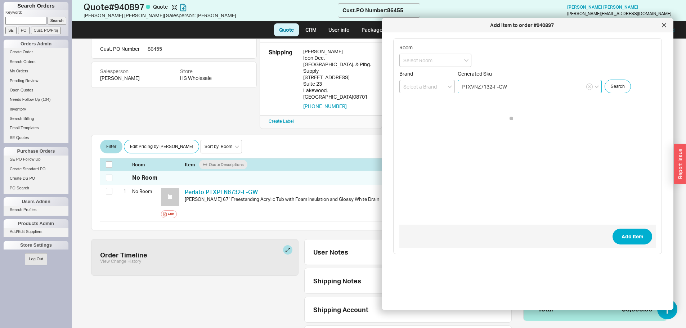
type input "PTXVNZ7132-F-GW"
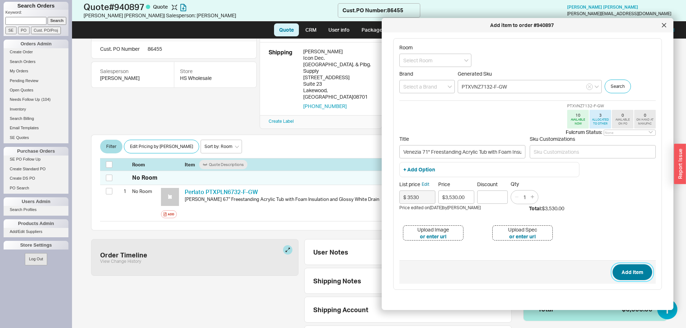
click at [617, 275] on button "Add Item" at bounding box center [633, 272] width 40 height 16
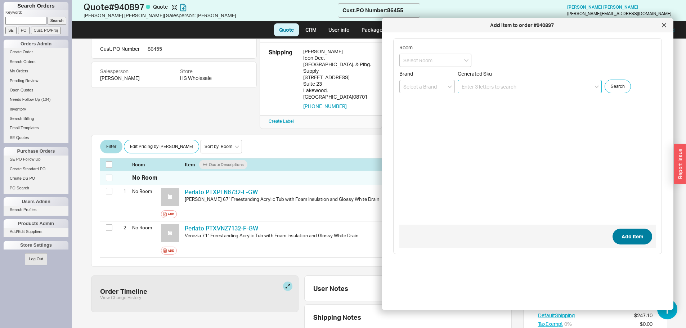
scroll to position [102, 0]
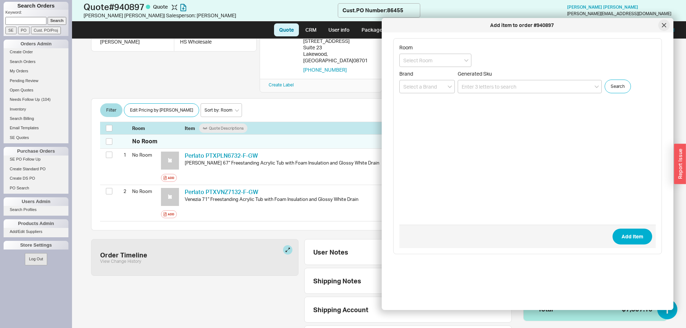
click at [661, 26] on div at bounding box center [665, 25] width 12 height 12
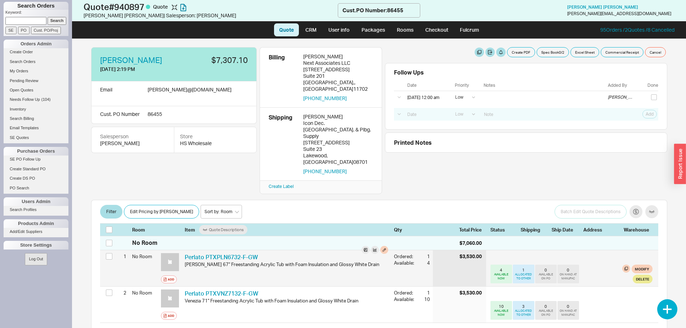
scroll to position [0, 0]
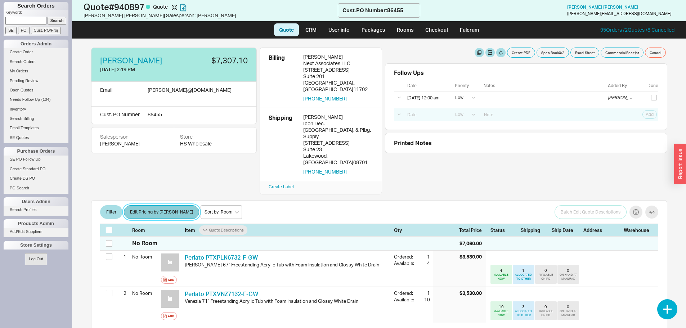
click at [146, 205] on button "Edit Pricing by [PERSON_NAME]" at bounding box center [161, 212] width 75 height 14
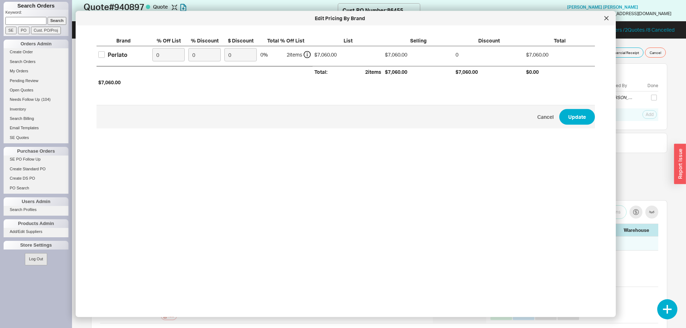
click at [102, 50] on label "Perlato" at bounding box center [112, 54] width 29 height 8
click at [102, 52] on input "Perlato" at bounding box center [101, 55] width 6 height 6
checkbox input "true"
drag, startPoint x: 171, startPoint y: 55, endPoint x: 134, endPoint y: 49, distance: 36.9
click at [0, 0] on div "Perlato 0 0 0 0 % 2 item s $7,060.00 $7,060.00 0 $7,060.00" at bounding box center [0, 0] width 0 height 0
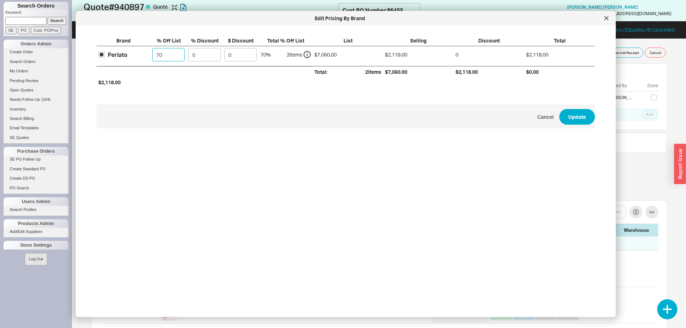
type input "70"
click at [560, 109] on button "Update" at bounding box center [578, 117] width 36 height 16
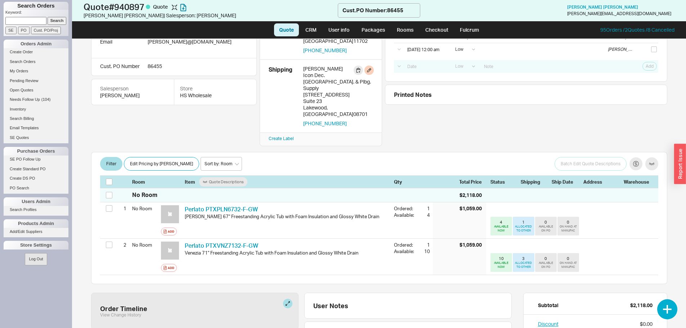
scroll to position [12, 0]
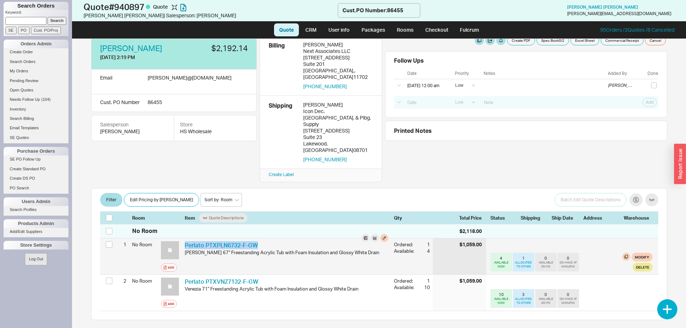
drag, startPoint x: 265, startPoint y: 226, endPoint x: 182, endPoint y: 224, distance: 83.3
click at [182, 239] on div "Perlato PTXPLN6732-F-GW PER PTXPLN6732-F-GW Palencia 67" Freestanding Acrylic T…" at bounding box center [286, 257] width 209 height 36
copy link "Perlato PTXPLN6732-F-GW"
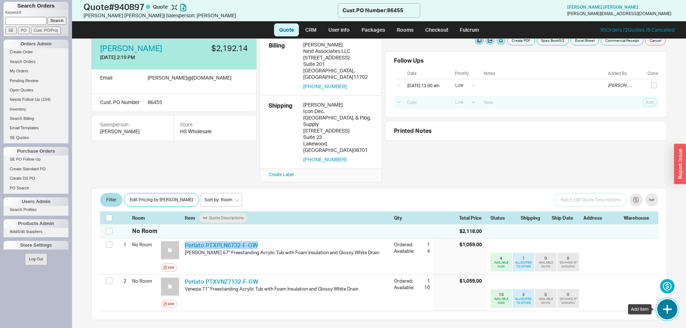
click at [669, 303] on button "button" at bounding box center [668, 309] width 20 height 20
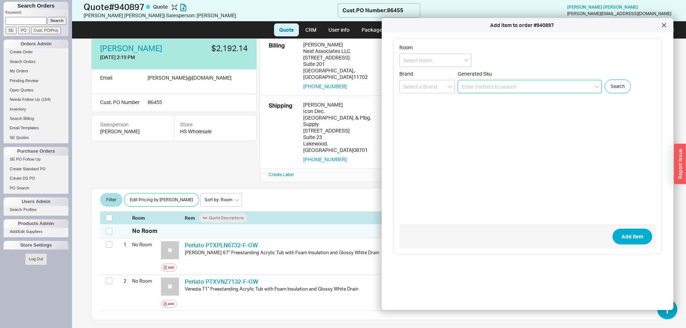
paste input "Perlato PTXPLN6732-F-GW"
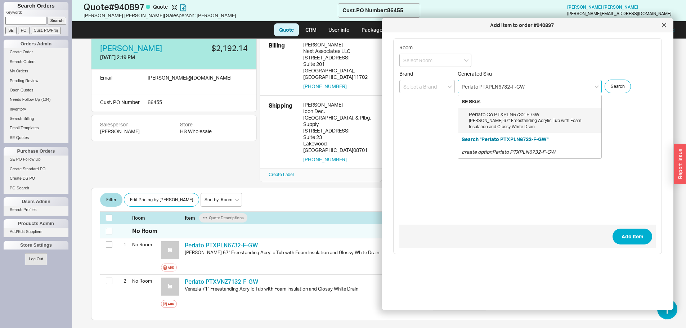
click at [508, 115] on div "Perlato Co PTXPLN6732-F-GW" at bounding box center [533, 114] width 129 height 7
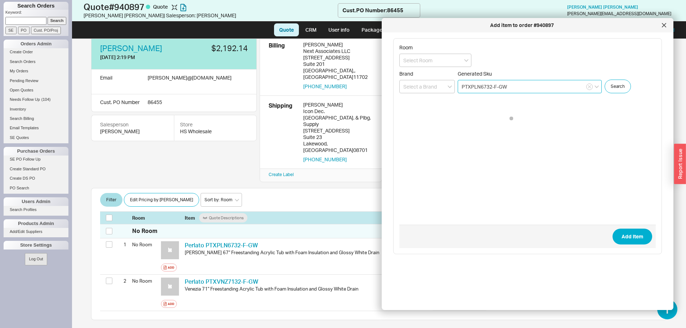
type input "PTXPLN6732-F-GW"
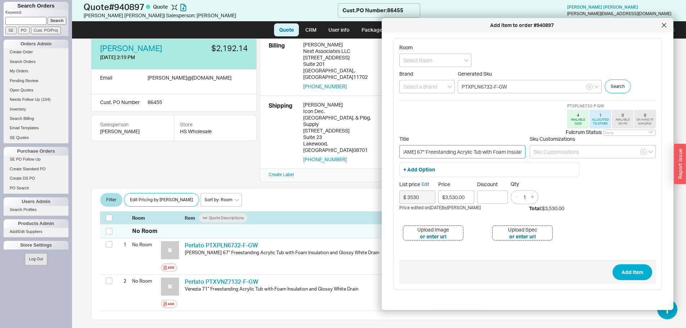
drag, startPoint x: 451, startPoint y: 153, endPoint x: 523, endPoint y: 150, distance: 72.1
click at [523, 150] on div "Title Palencia 67" Freestanding Acrylic Tub with Foam Insulation and Glossy Whi…" at bounding box center [528, 149] width 257 height 26
click at [507, 136] on span "Title" at bounding box center [463, 139] width 126 height 6
click at [507, 145] on input "Palencia 67" Freestanding Acrylic Tub with Foam Insulation and Glossy White Dra…" at bounding box center [463, 151] width 126 height 13
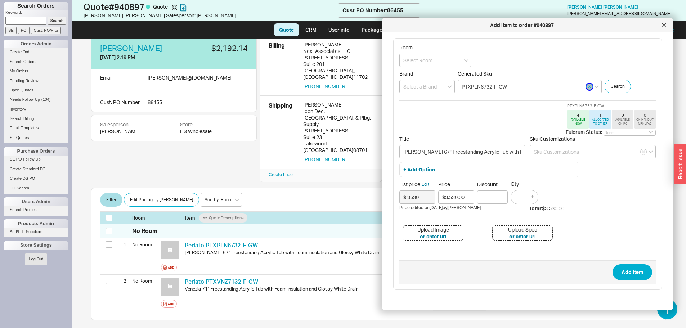
click at [588, 88] on button "button" at bounding box center [590, 87] width 6 height 6
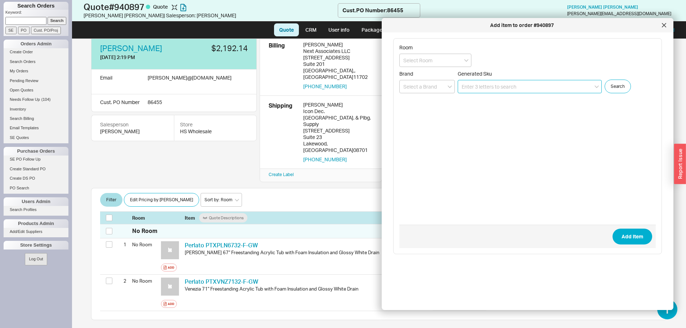
paste input "Perlato PTXVNZ7132-F-GW"
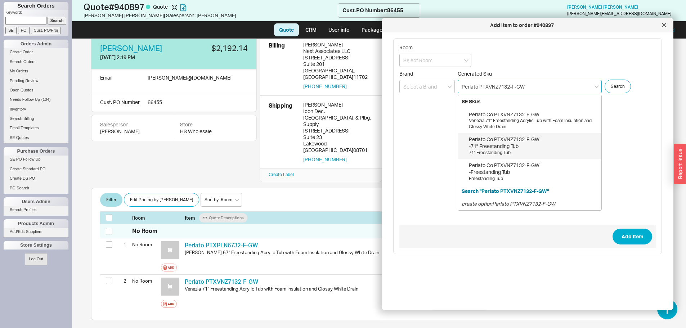
click at [554, 148] on div "Perlato Co PTXVNZ7132-F-GW -71" Freestanding Tub 71" Freestanding Tub" at bounding box center [533, 146] width 129 height 20
type input "PTXVNZ7132-F-GW"
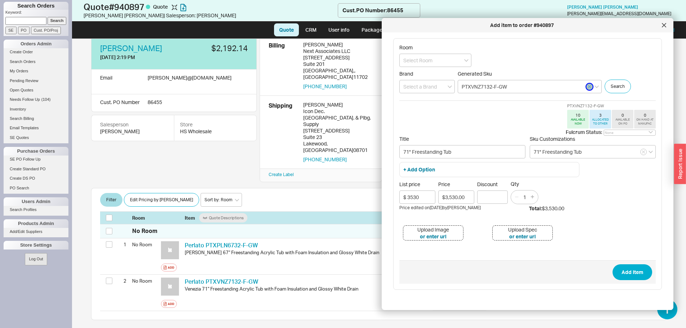
click at [589, 85] on icon "button" at bounding box center [589, 87] width 3 height 4
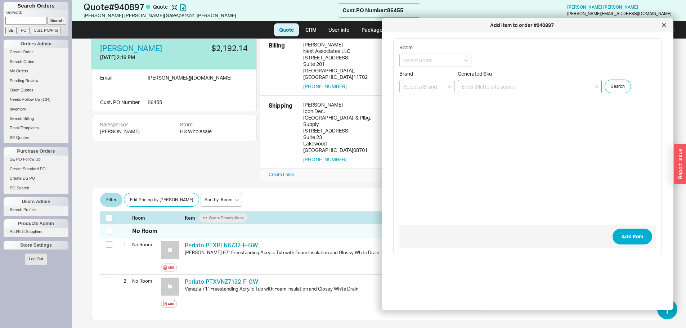
paste input "Perlato PTXVNZ7132-F-GW"
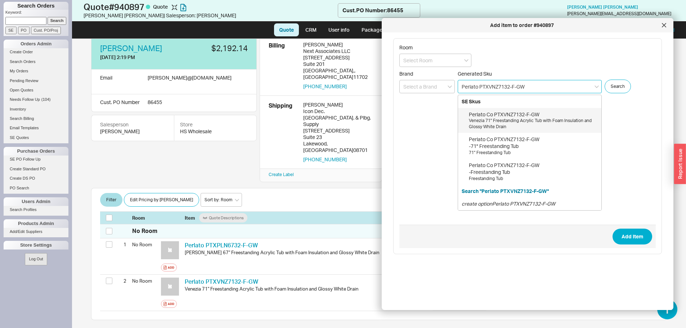
click at [529, 123] on div "Venezia 71" Freestanding Acrylic Tub with Foam Insulation and Glossy White Drain" at bounding box center [533, 124] width 129 height 12
type input "PTXVNZ7132-F-GW"
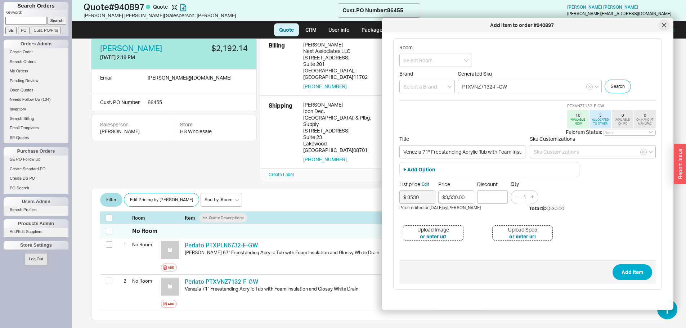
click at [664, 28] on div at bounding box center [665, 25] width 12 height 12
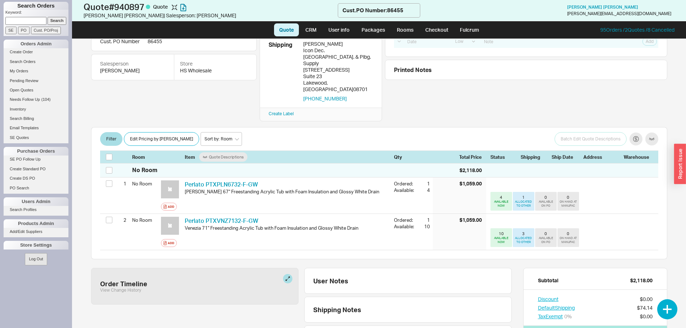
scroll to position [108, 0]
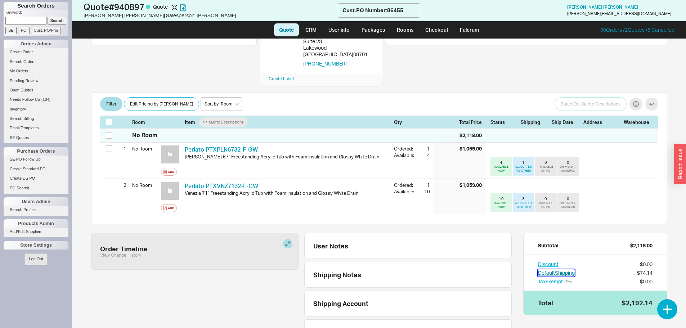
click at [566, 270] on button "Default Shipping" at bounding box center [556, 273] width 37 height 7
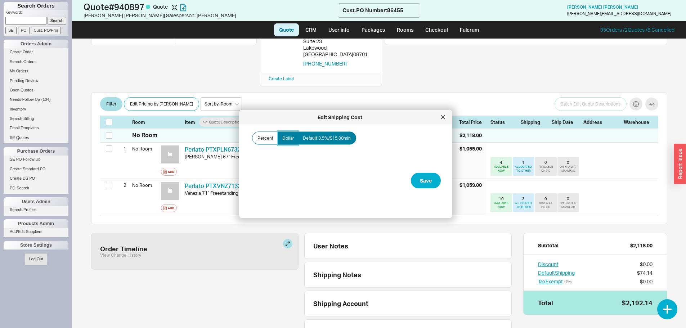
click at [295, 137] on label "Dollar" at bounding box center [288, 138] width 21 height 13
click at [0, 0] on input "Dollar" at bounding box center [0, 0] width 0 height 0
click at [283, 165] on input "Amount" at bounding box center [287, 163] width 72 height 13
click at [267, 161] on input "Amount" at bounding box center [287, 163] width 72 height 13
type input "$200.00"
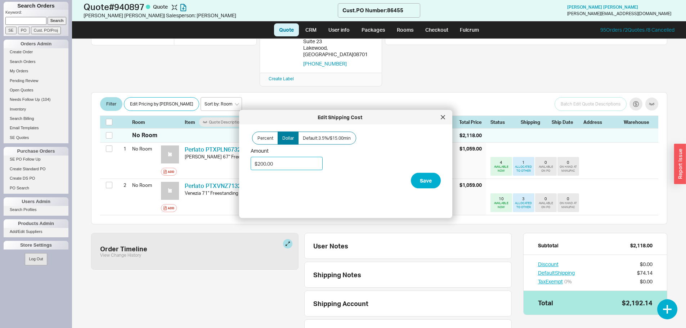
click at [411, 173] on button "Save" at bounding box center [426, 181] width 30 height 16
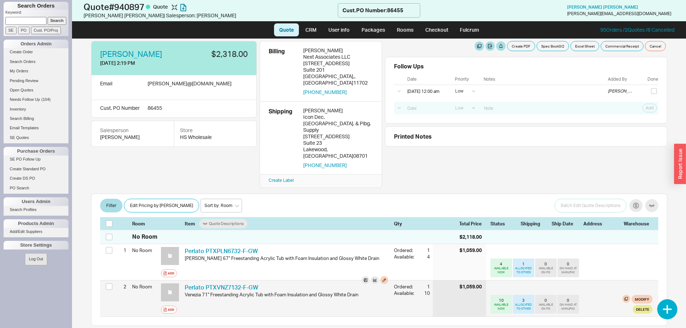
scroll to position [0, 0]
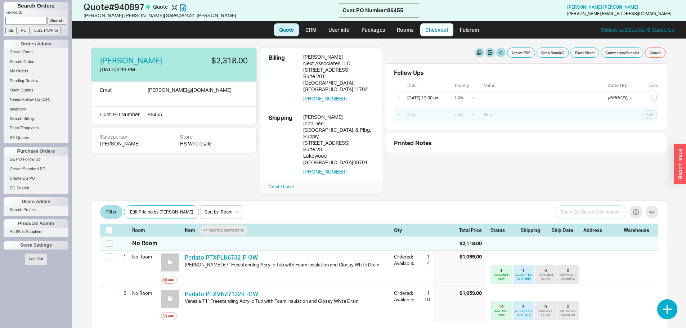
click at [433, 27] on link "Checkout" at bounding box center [437, 29] width 33 height 13
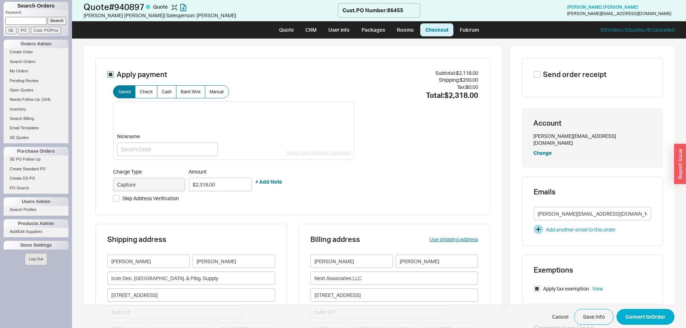
click at [109, 76] on input "Apply payment" at bounding box center [110, 74] width 6 height 6
checkbox input "false"
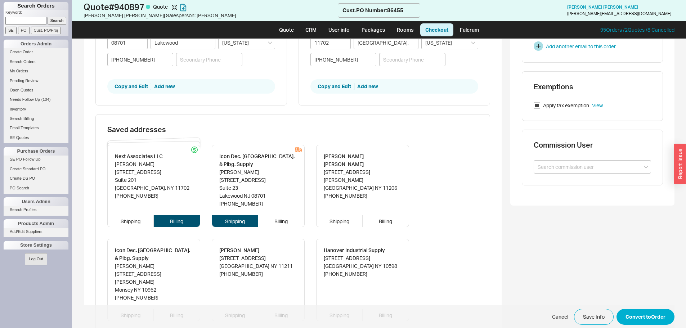
scroll to position [252, 0]
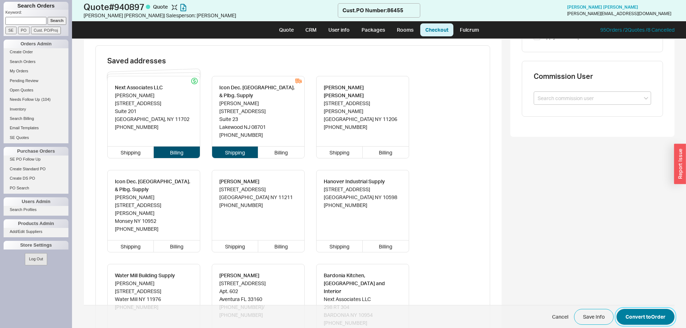
click at [627, 315] on button "Convert to Order" at bounding box center [646, 317] width 58 height 16
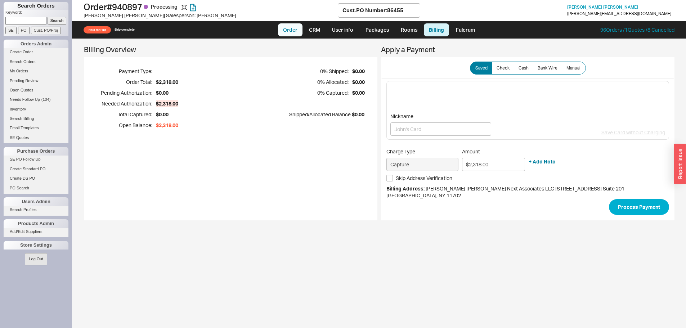
click at [289, 32] on link "Order" at bounding box center [290, 29] width 25 height 13
select select "LOW"
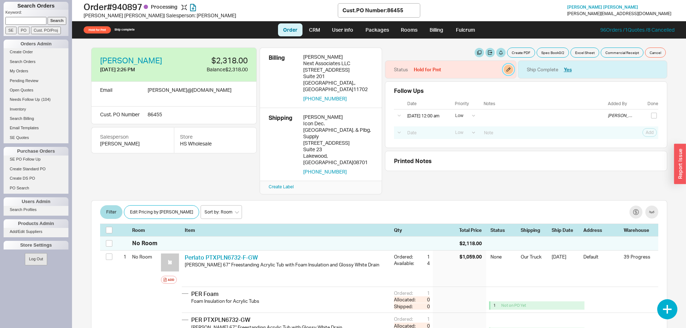
click at [506, 68] on button "button" at bounding box center [508, 69] width 9 height 9
select select "Hold for Pmt"
click at [470, 93] on select "None On Hold Call Before Ship Hold for Balance Hold For Payment Wait For Cust. …" at bounding box center [471, 93] width 68 height 13
select select
click at [437, 87] on select "None On Hold Call Before Ship Hold for Balance Hold For Payment Wait For Cust. …" at bounding box center [471, 93] width 68 height 13
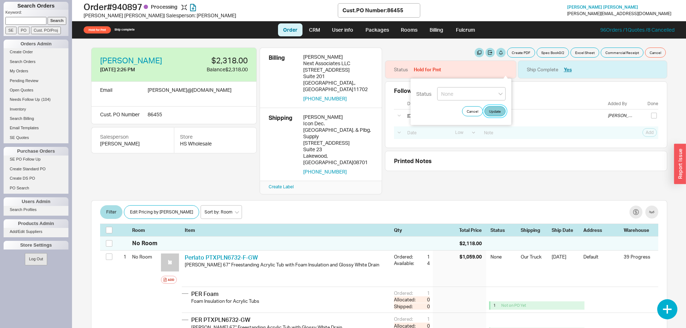
click at [497, 115] on button "Update" at bounding box center [495, 111] width 21 height 10
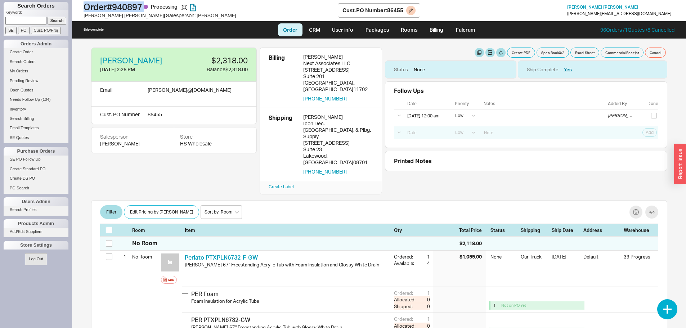
drag, startPoint x: 81, startPoint y: 4, endPoint x: 151, endPoint y: 11, distance: 69.9
click at [151, 11] on div "Order # 940897 Processing John Mcintosh | Salesperson: Esther Cust. PO Number :…" at bounding box center [379, 10] width 614 height 21
copy h1 "Order # 940897"
click at [516, 54] on button "Create PDF" at bounding box center [521, 53] width 28 height 10
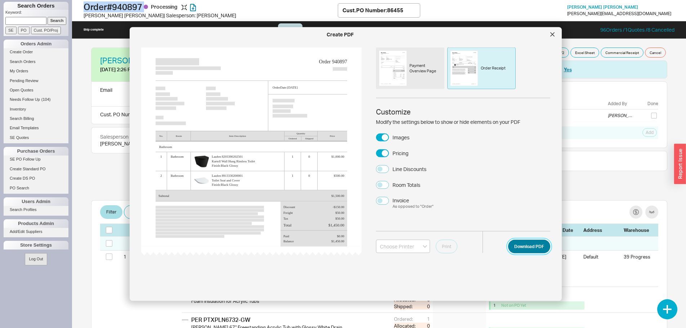
click at [524, 251] on button "Download PDF" at bounding box center [529, 247] width 42 height 14
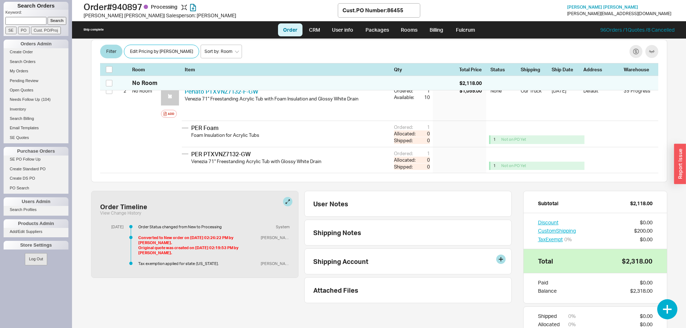
scroll to position [256, 0]
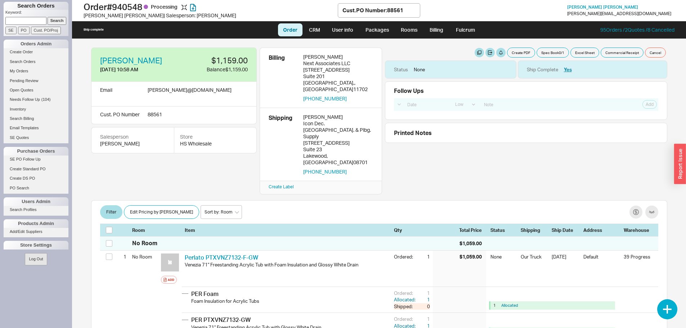
select select "LOW"
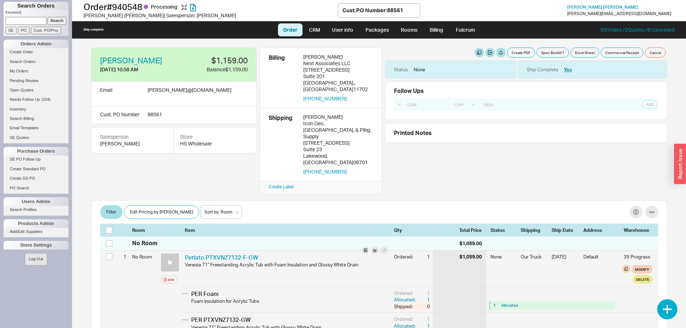
scroll to position [72, 0]
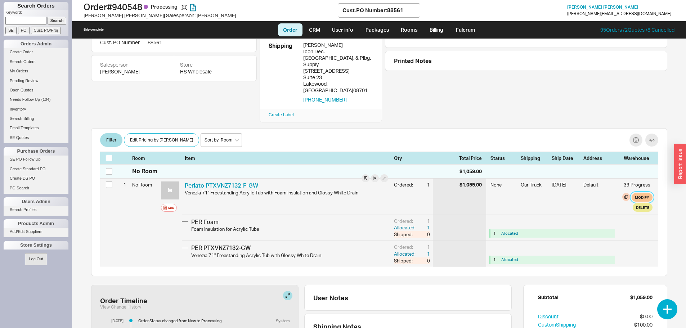
click at [635, 193] on button "Modify" at bounding box center [642, 197] width 21 height 9
select select "8"
select select "3"
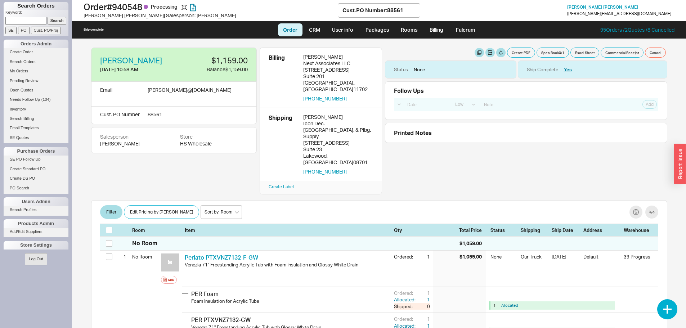
select select "LOW"
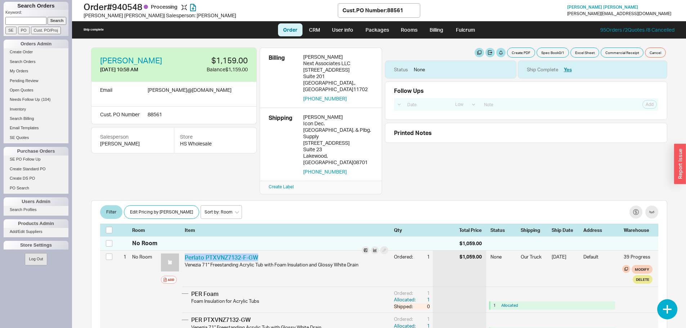
drag, startPoint x: 262, startPoint y: 236, endPoint x: 181, endPoint y: 233, distance: 81.5
click at [181, 251] on div "1 No Room Add Perlato PTXVNZ7132-F-GW PER PTXVNZ7132-F-[PERSON_NAME] 71" Freest…" at bounding box center [379, 295] width 559 height 88
copy link "Perlato PTXVNZ7132-F-GW"
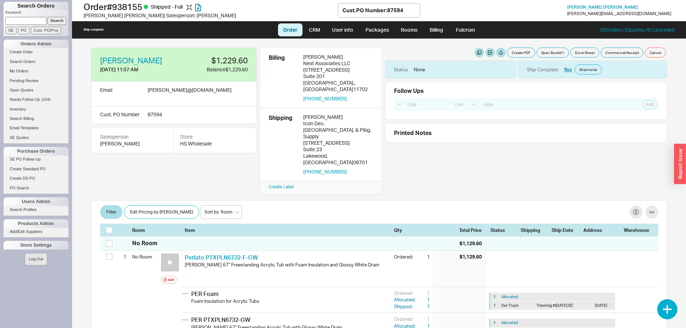
select select "LOW"
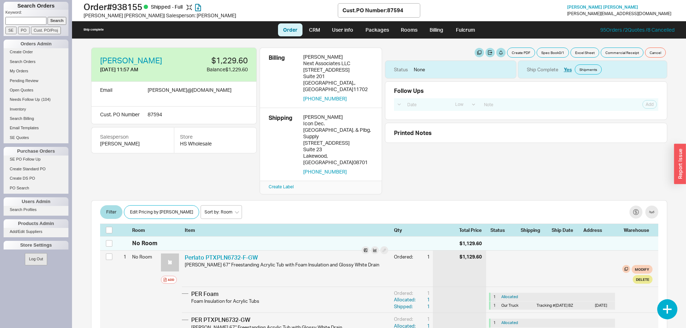
scroll to position [72, 0]
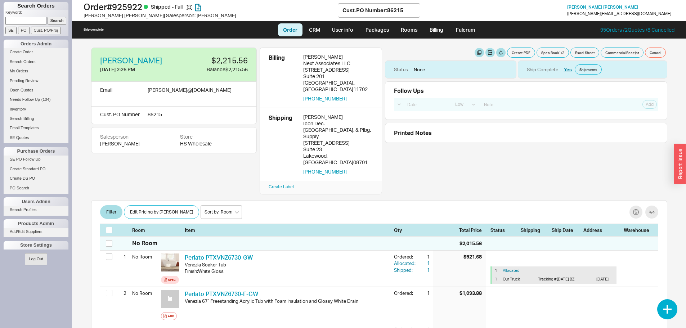
select select "LOW"
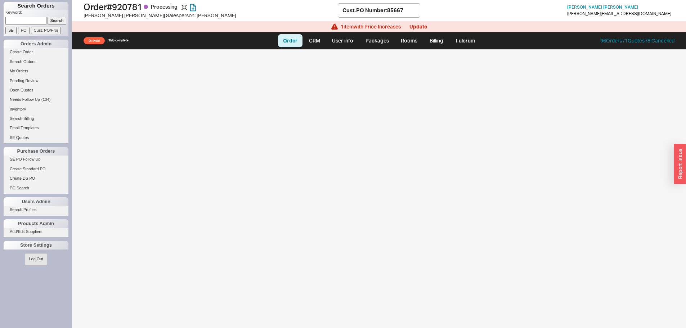
select select "LOW"
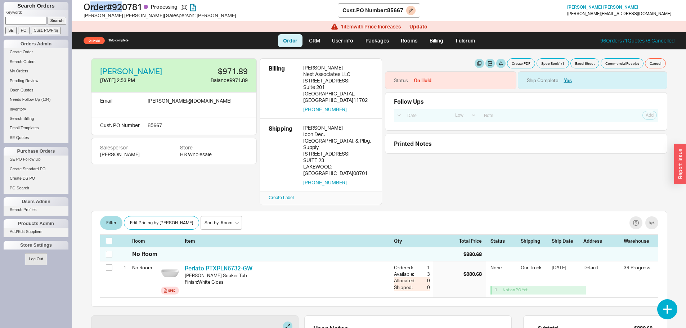
drag, startPoint x: 89, startPoint y: 6, endPoint x: 126, endPoint y: 9, distance: 37.9
click at [126, 9] on h1 "Order # 920781 Processing" at bounding box center [211, 7] width 254 height 10
drag, startPoint x: 117, startPoint y: 7, endPoint x: 145, endPoint y: 9, distance: 27.8
click at [145, 9] on h1 "Order # 920781 Processing" at bounding box center [211, 7] width 254 height 10
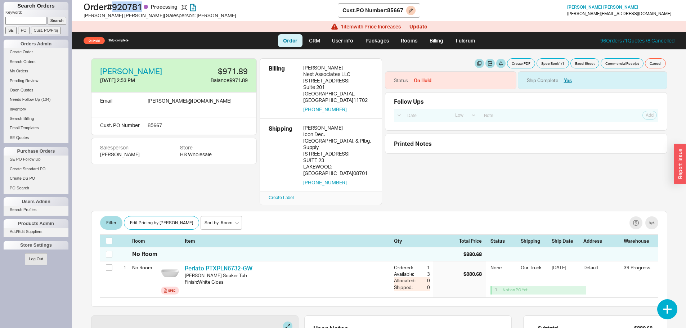
copy h1 "920781"
drag, startPoint x: 12, startPoint y: 17, endPoint x: 389, endPoint y: 9, distance: 377.0
click at [389, 9] on div "Cust. PO Number : 85667" at bounding box center [379, 10] width 83 height 14
copy div "85667"
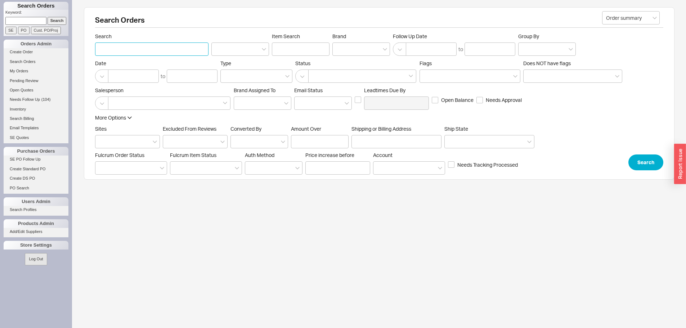
click at [149, 51] on input "Search" at bounding box center [152, 49] width 114 height 13
type input "huang"
click at [643, 162] on button "Search" at bounding box center [646, 163] width 35 height 16
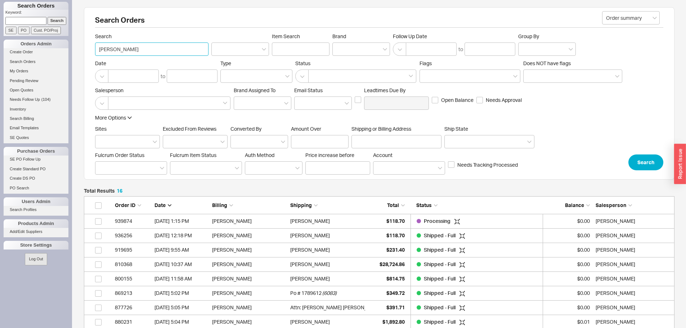
drag, startPoint x: 156, startPoint y: 46, endPoint x: 81, endPoint y: 49, distance: 75.3
click at [81, 48] on div "Search Orders Order summary Search huang Item Search Brand Follow Up Date to Gr…" at bounding box center [379, 264] width 614 height 528
click at [377, 146] on input "Shipping or Billing Address" at bounding box center [397, 141] width 90 height 13
click at [376, 142] on input "Shipping or Billing Address" at bounding box center [397, 141] width 90 height 13
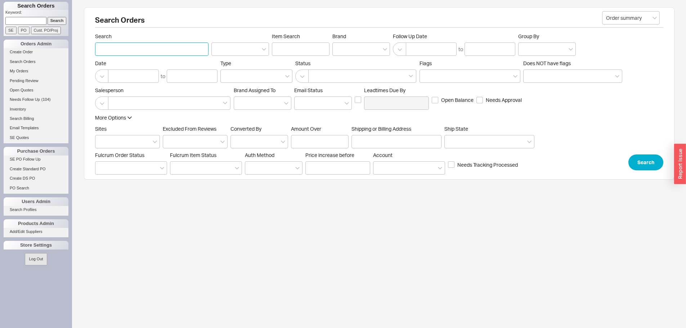
paste input "86884"
type input "86884"
click at [234, 47] on input at bounding box center [241, 49] width 58 height 13
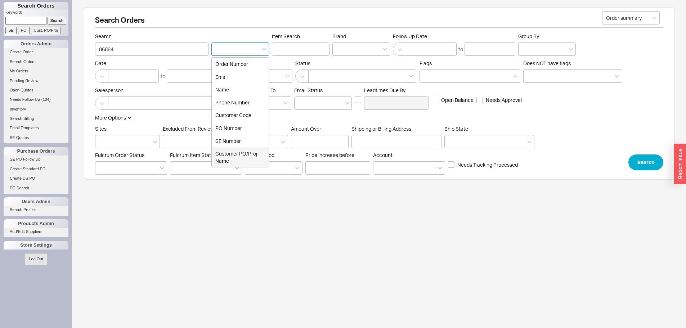
click at [242, 149] on div "Customer PO/Proj Name" at bounding box center [240, 157] width 57 height 20
type input "Customer PO/Proj Name"
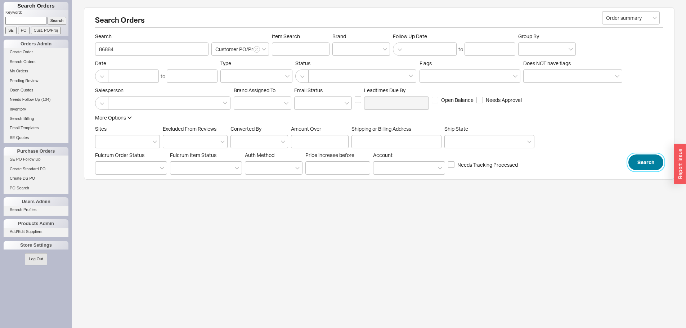
click at [644, 165] on button "Search" at bounding box center [646, 163] width 35 height 16
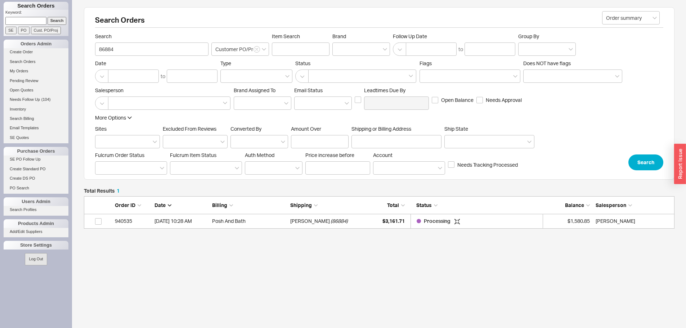
scroll to position [27, 586]
